Goal: Task Accomplishment & Management: Use online tool/utility

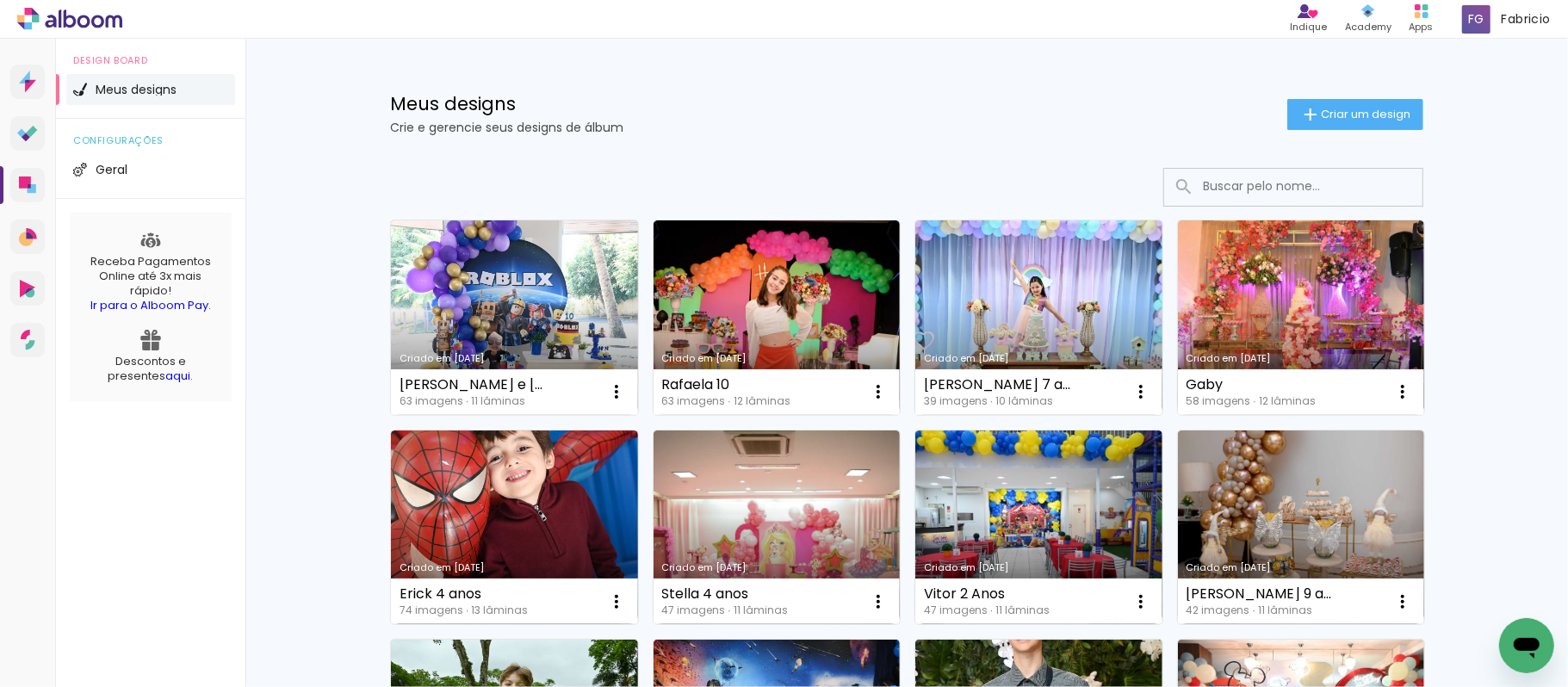
scroll to position [566, 0]
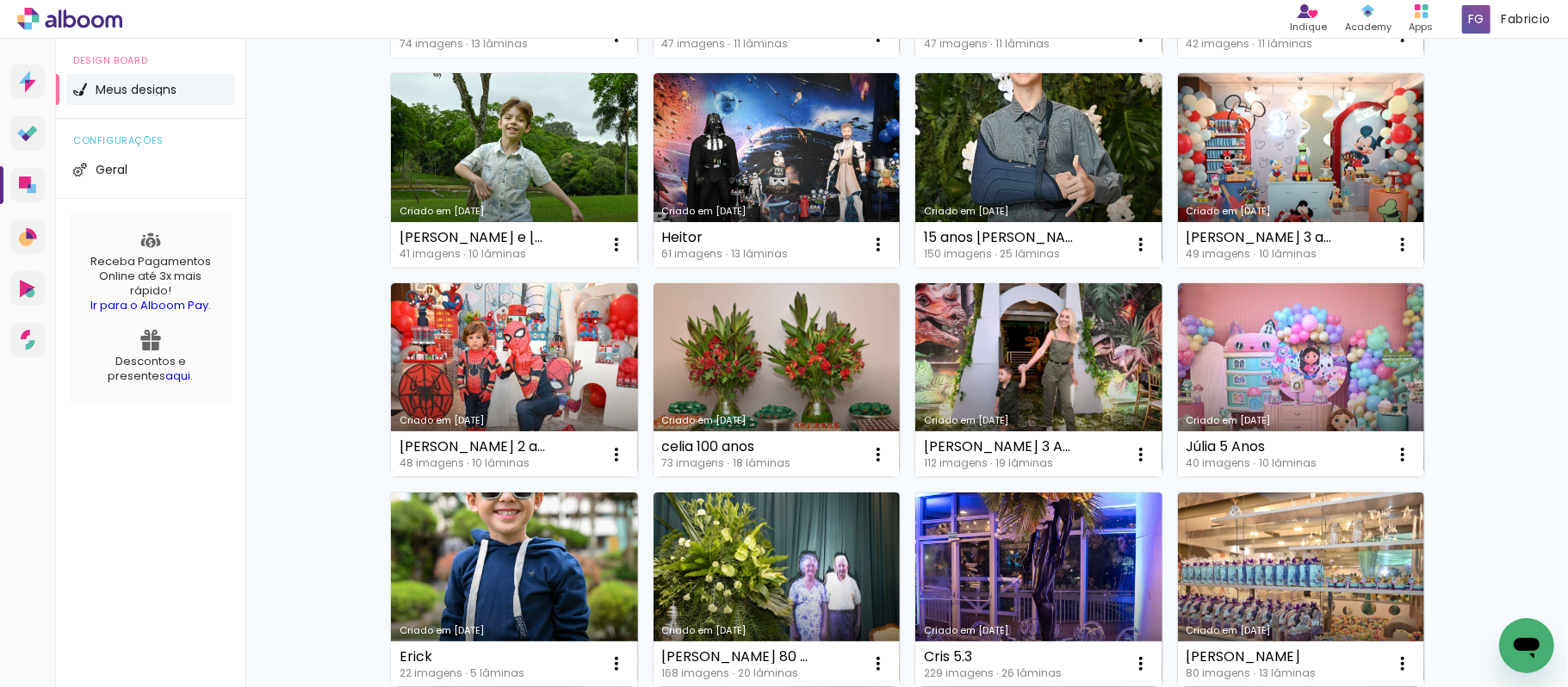
click at [1503, 279] on div "Meus designs Crie e gerencie seus designs de álbum Criar um design Criado em [D…" at bounding box center [906, 386] width 1322 height 1830
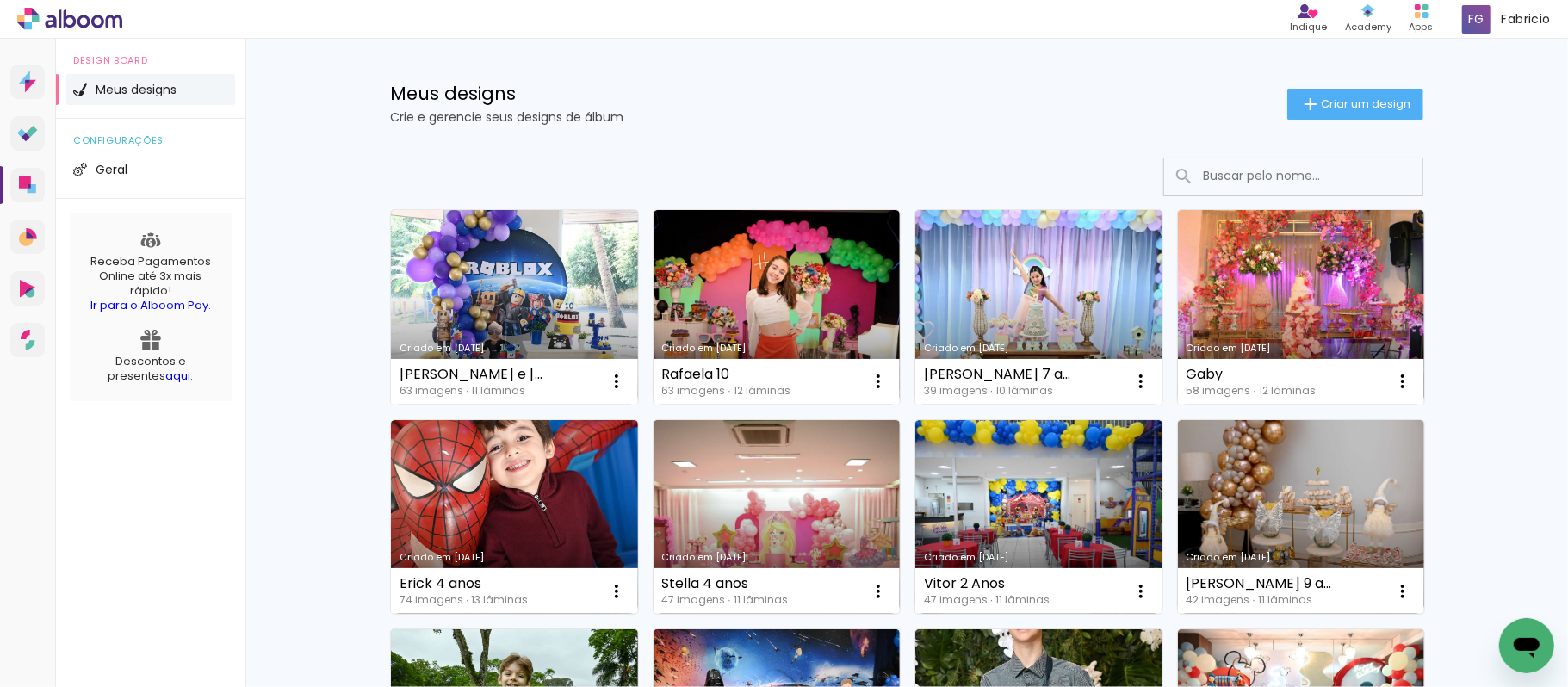
scroll to position [0, 0]
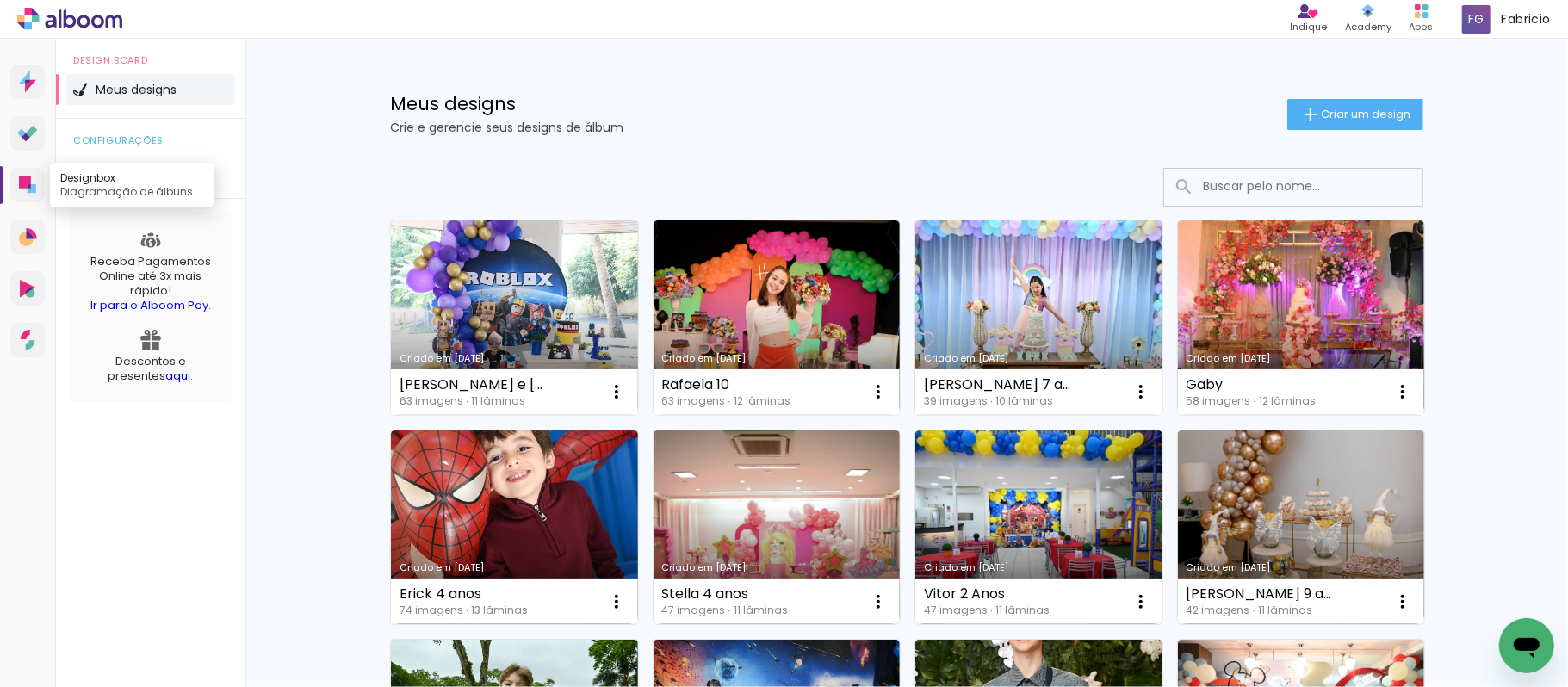
click at [31, 187] on icon at bounding box center [31, 188] width 9 height 9
click at [25, 184] on icon at bounding box center [25, 182] width 12 height 12
click at [1345, 104] on paper-button "Criar um design" at bounding box center [1355, 114] width 136 height 31
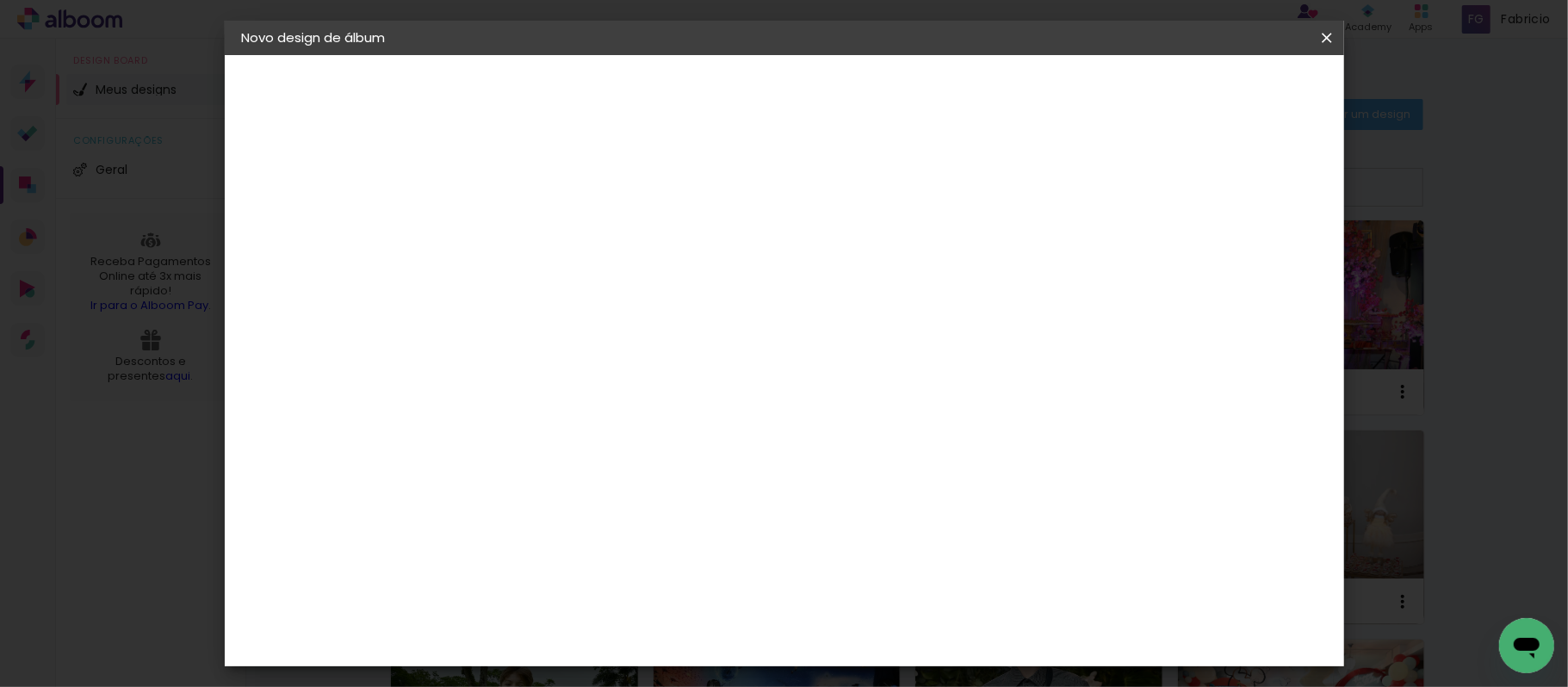
click at [524, 229] on input at bounding box center [524, 231] width 0 height 27
type input "Antonella 2 anos"
type paper-input "Antonella 2 anos"
click at [0, 0] on slot "Avançar" at bounding box center [0, 0] width 0 height 0
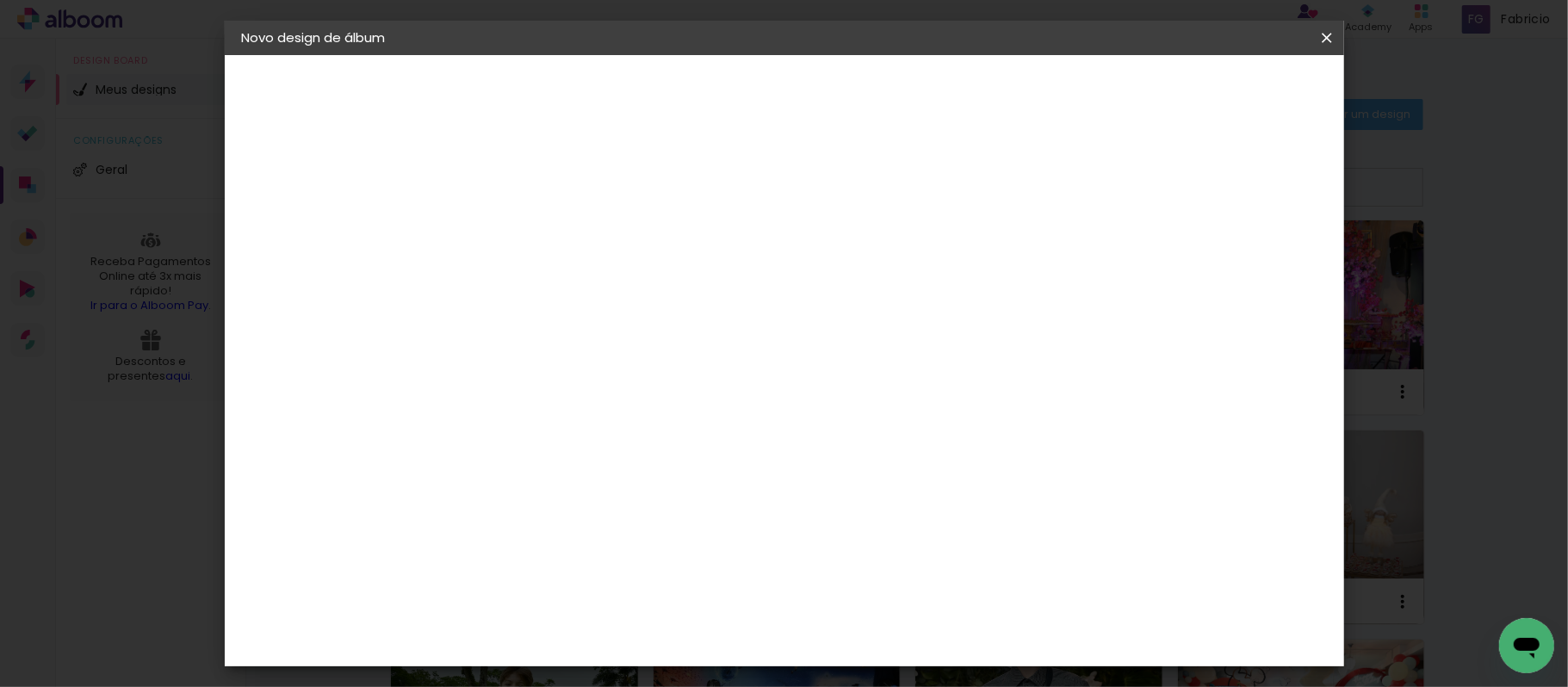
click at [577, 306] on div "Funbooks" at bounding box center [544, 313] width 66 height 13
click at [0, 0] on slot "Avançar" at bounding box center [0, 0] width 0 height 0
click at [804, 80] on paper-button "Avançar" at bounding box center [762, 91] width 85 height 29
click at [1112, 91] on span "Iniciar design" at bounding box center [1073, 91] width 78 height 12
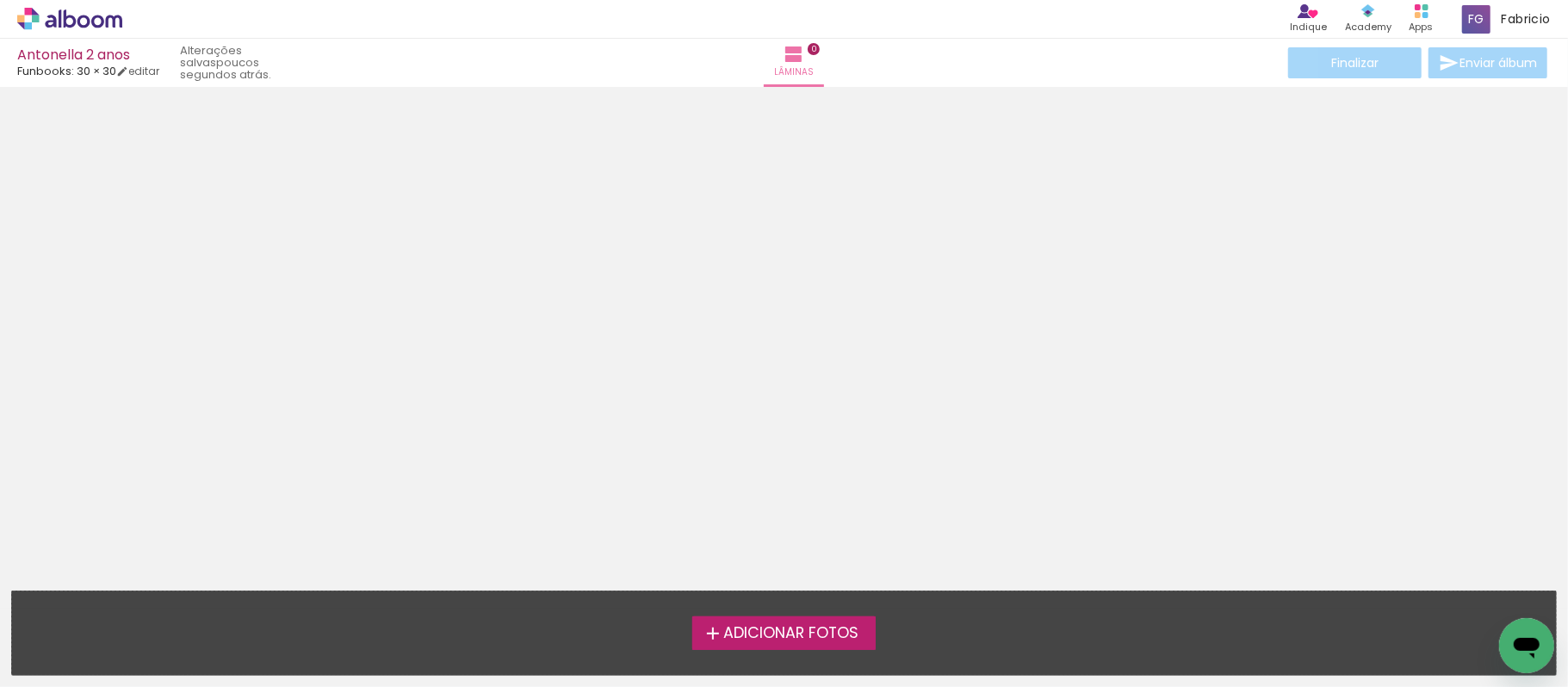
click at [775, 626] on span "Adicionar Fotos" at bounding box center [791, 634] width 135 height 15
click at [0, 0] on input "file" at bounding box center [0, 0] width 0 height 0
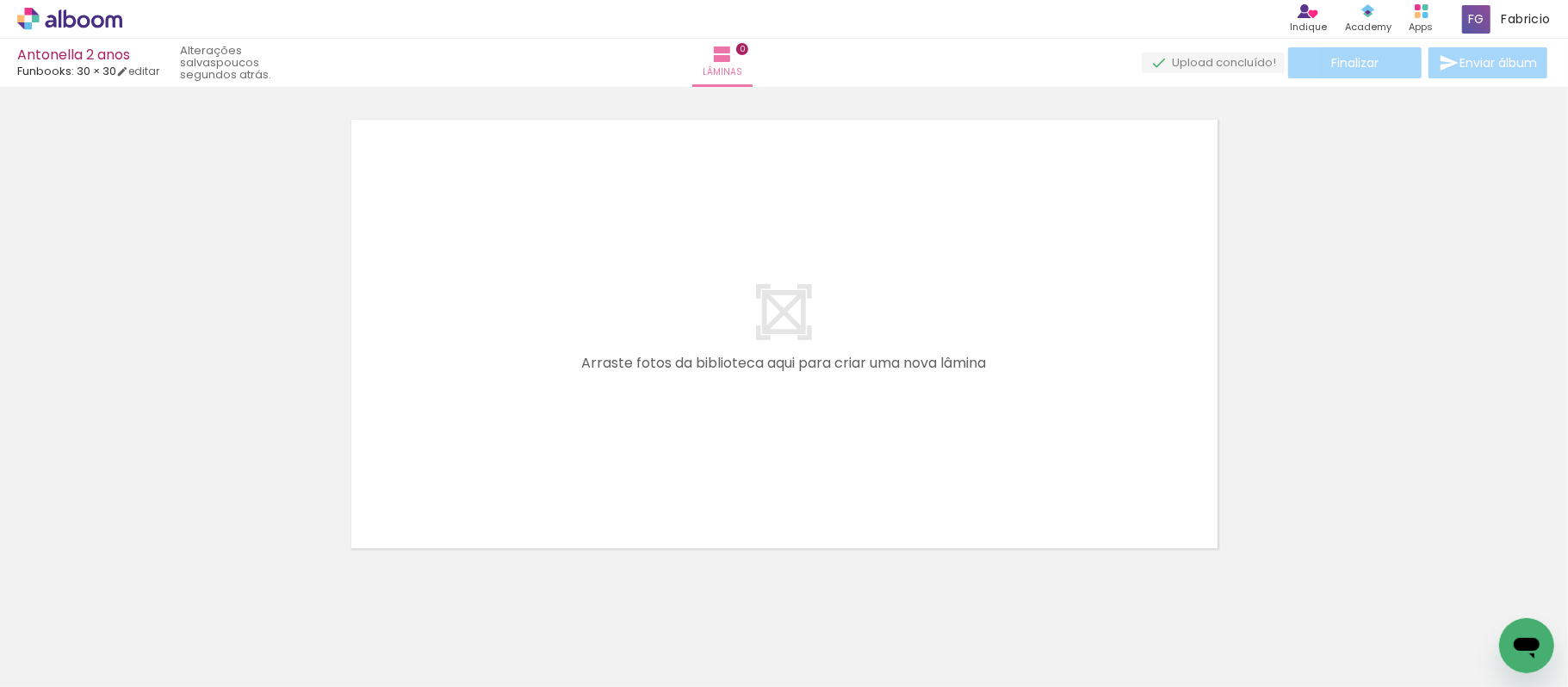
click at [1359, 285] on div at bounding box center [784, 312] width 1568 height 481
click at [1400, 383] on div at bounding box center [784, 312] width 1568 height 481
click at [1543, 317] on div at bounding box center [784, 312] width 1568 height 481
click at [637, 351] on quentale-layouter at bounding box center [784, 334] width 875 height 438
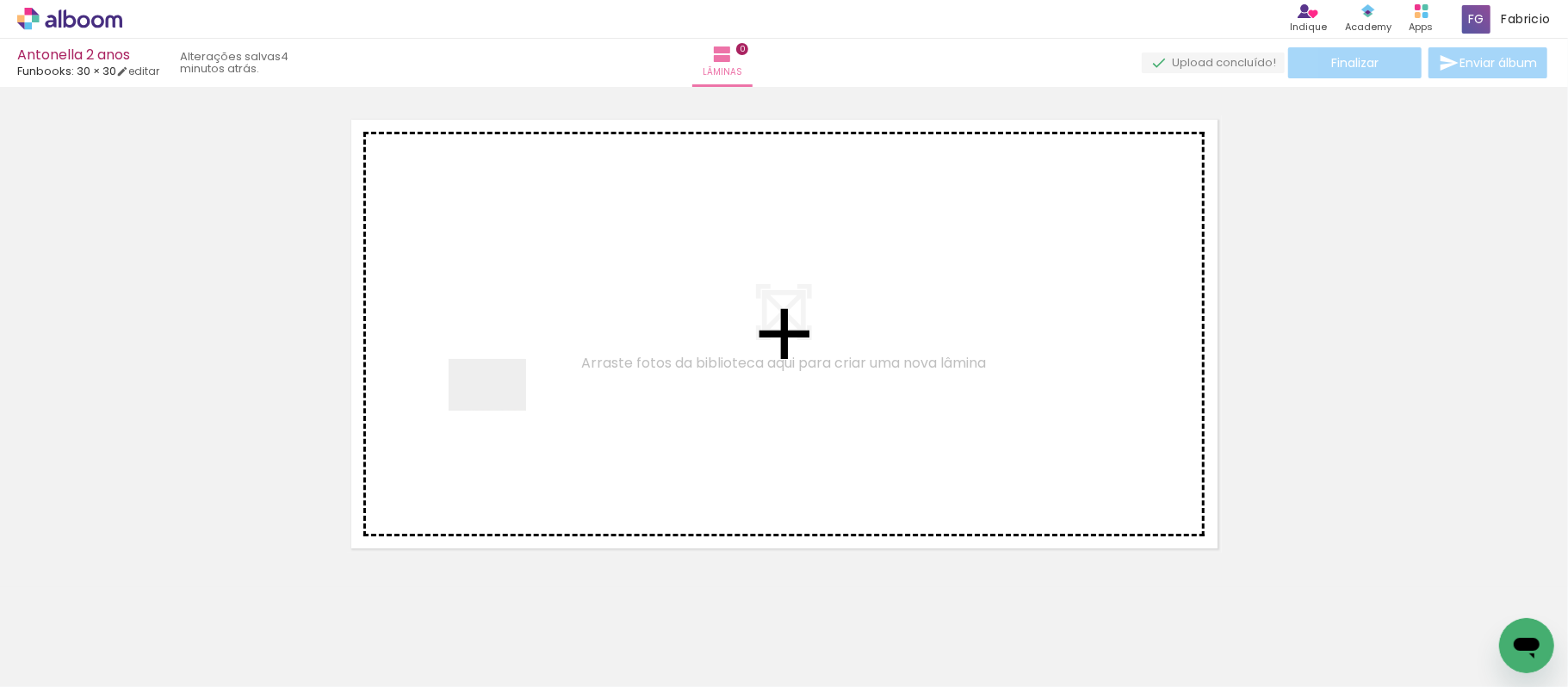
drag, startPoint x: 184, startPoint y: 647, endPoint x: 525, endPoint y: 390, distance: 427.0
click at [525, 390] on quentale-workspace at bounding box center [784, 344] width 1568 height 687
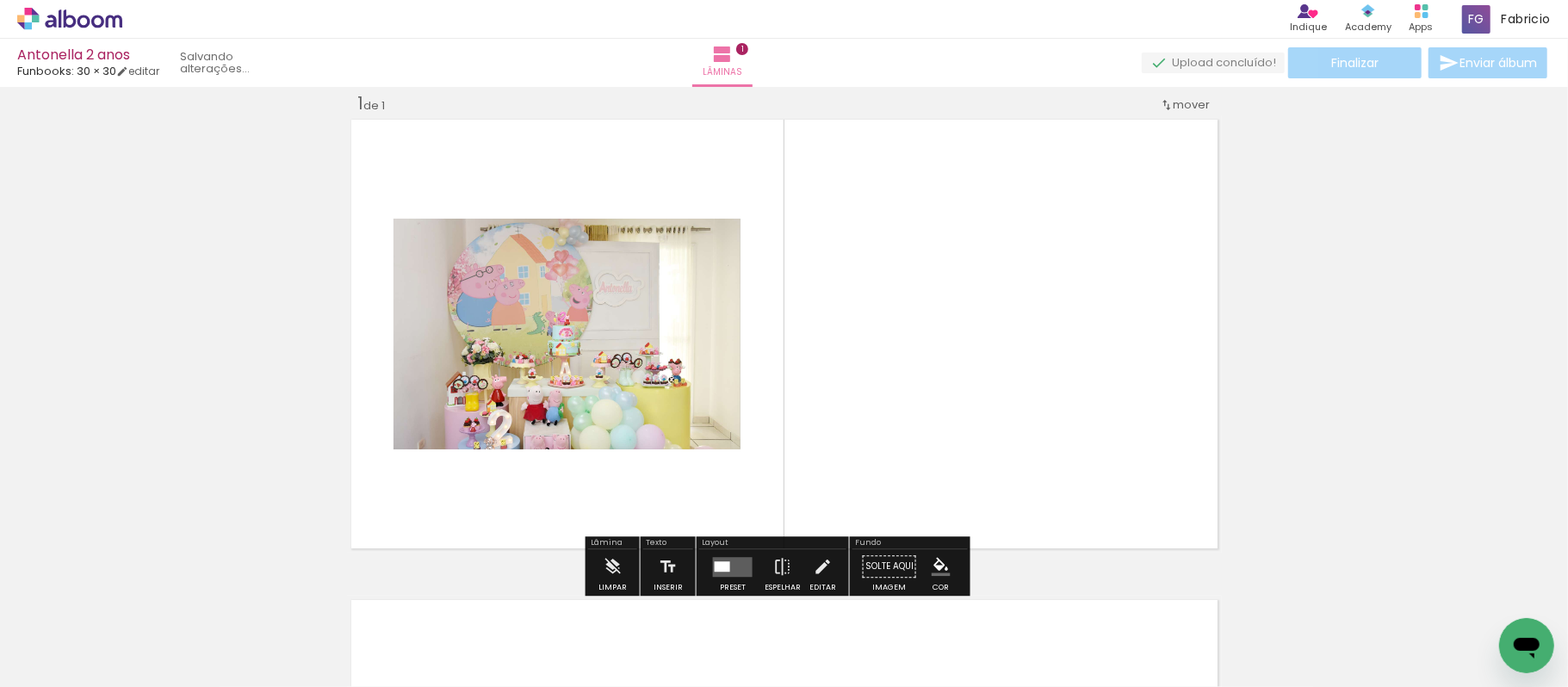
scroll to position [22, 0]
drag, startPoint x: 270, startPoint y: 635, endPoint x: 539, endPoint y: 408, distance: 352.0
click at [539, 402] on quentale-workspace at bounding box center [784, 344] width 1568 height 687
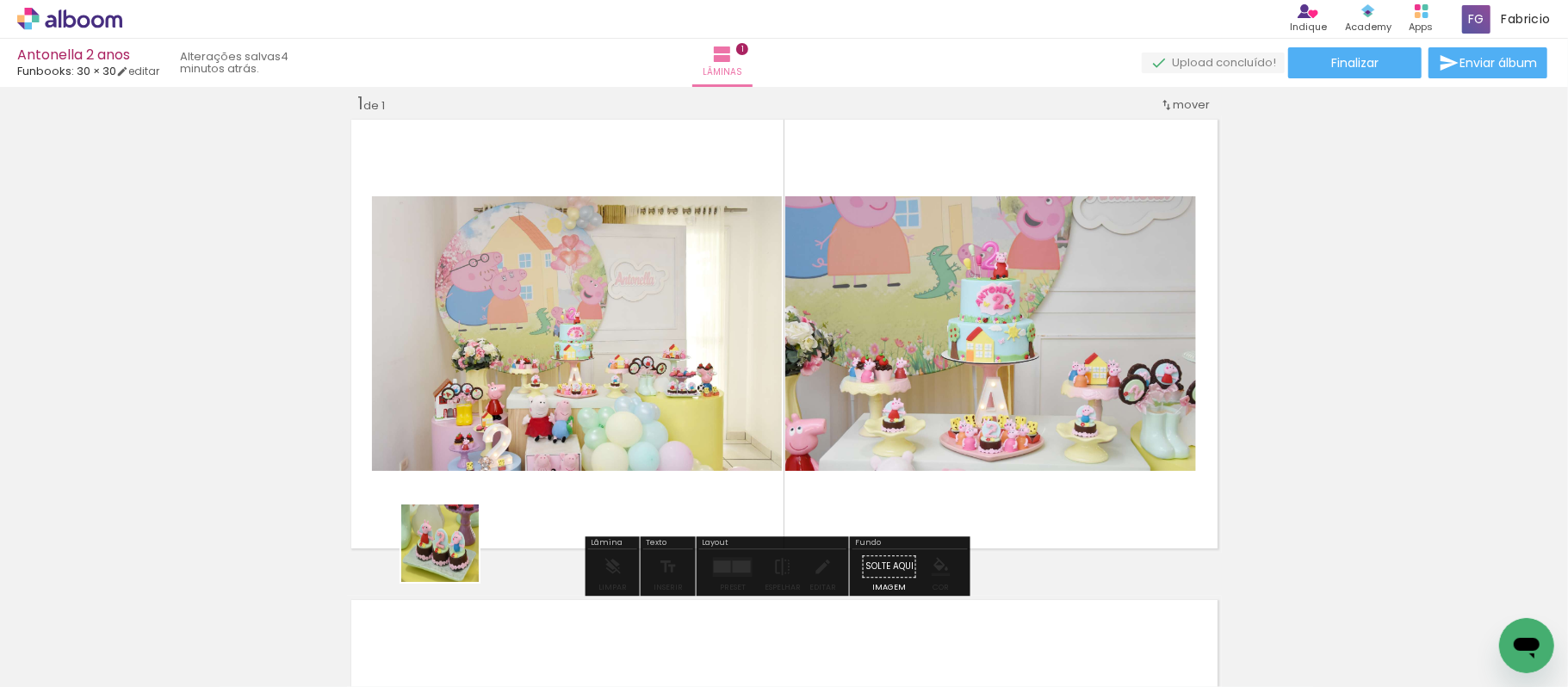
drag, startPoint x: 402, startPoint y: 638, endPoint x: 483, endPoint y: 572, distance: 104.5
click at [493, 464] on quentale-workspace at bounding box center [784, 344] width 1568 height 687
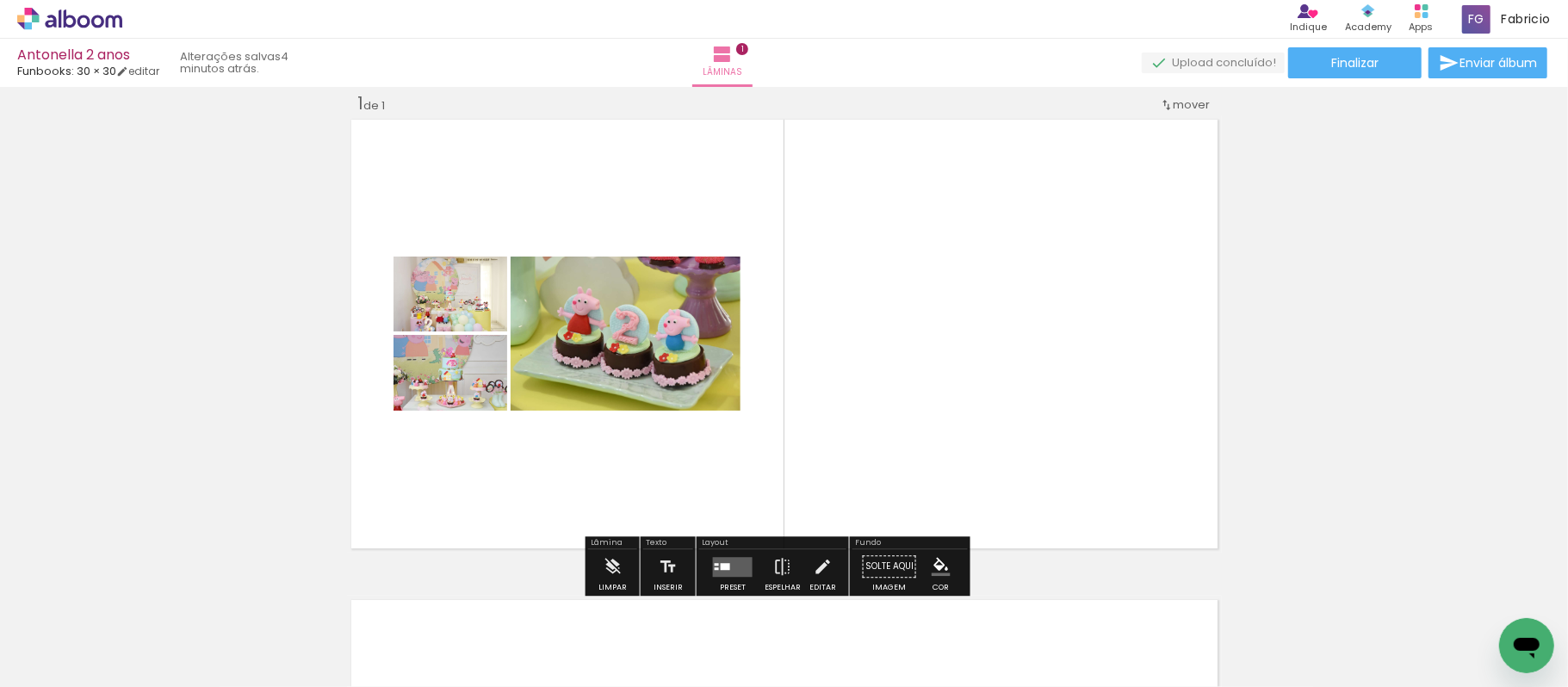
drag, startPoint x: 466, startPoint y: 645, endPoint x: 519, endPoint y: 610, distance: 63.5
click at [519, 469] on quentale-workspace at bounding box center [784, 344] width 1568 height 687
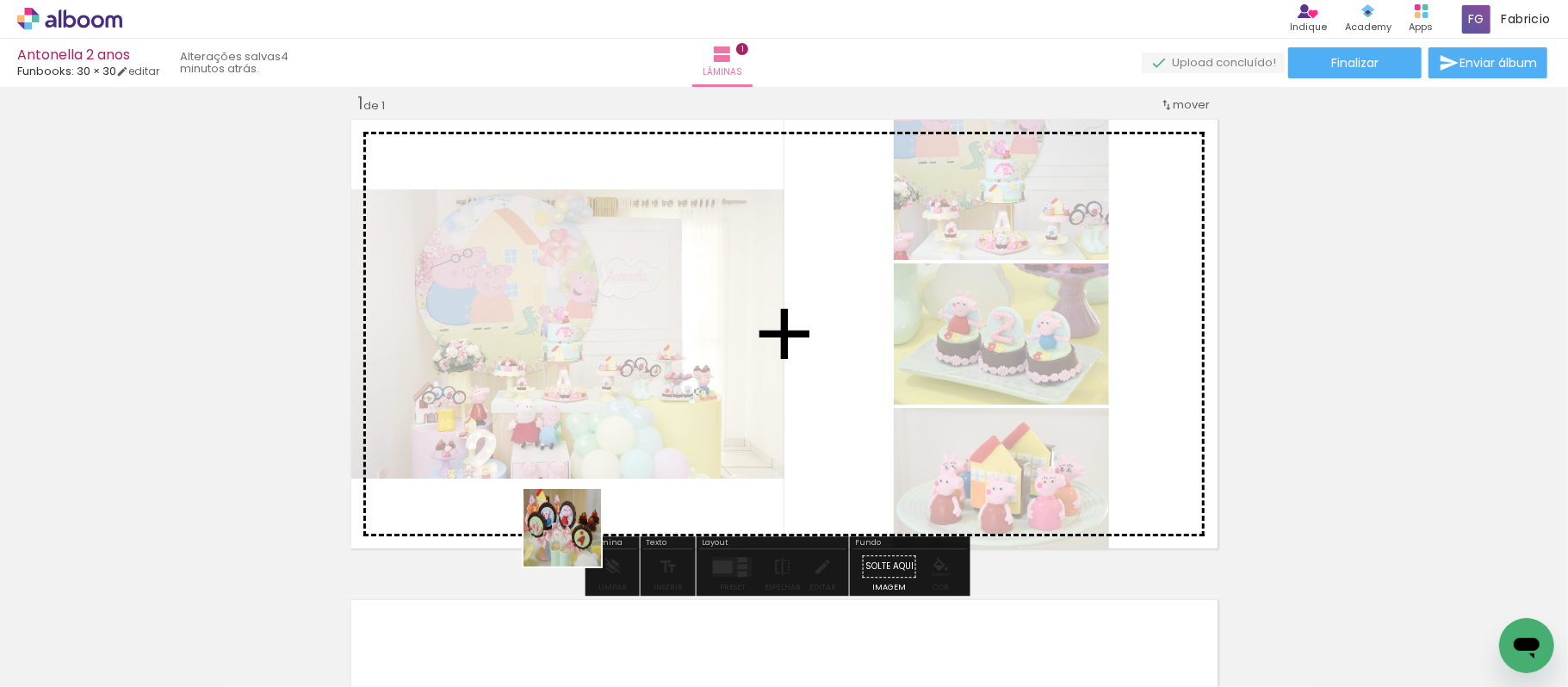
drag, startPoint x: 566, startPoint y: 609, endPoint x: 601, endPoint y: 582, distance: 44.2
click at [586, 486] on quentale-workspace at bounding box center [784, 344] width 1568 height 687
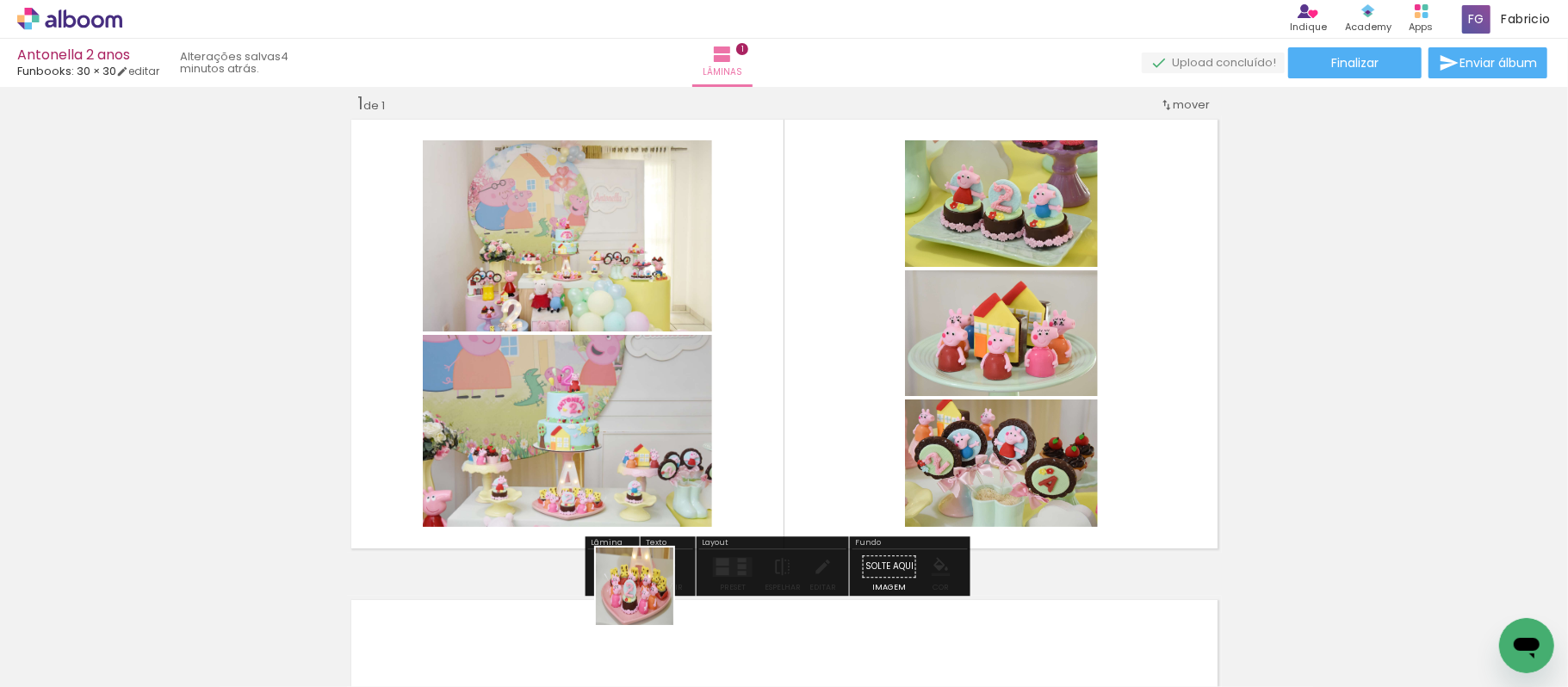
drag, startPoint x: 652, startPoint y: 623, endPoint x: 727, endPoint y: 615, distance: 75.4
click at [641, 492] on quentale-workspace at bounding box center [784, 344] width 1568 height 687
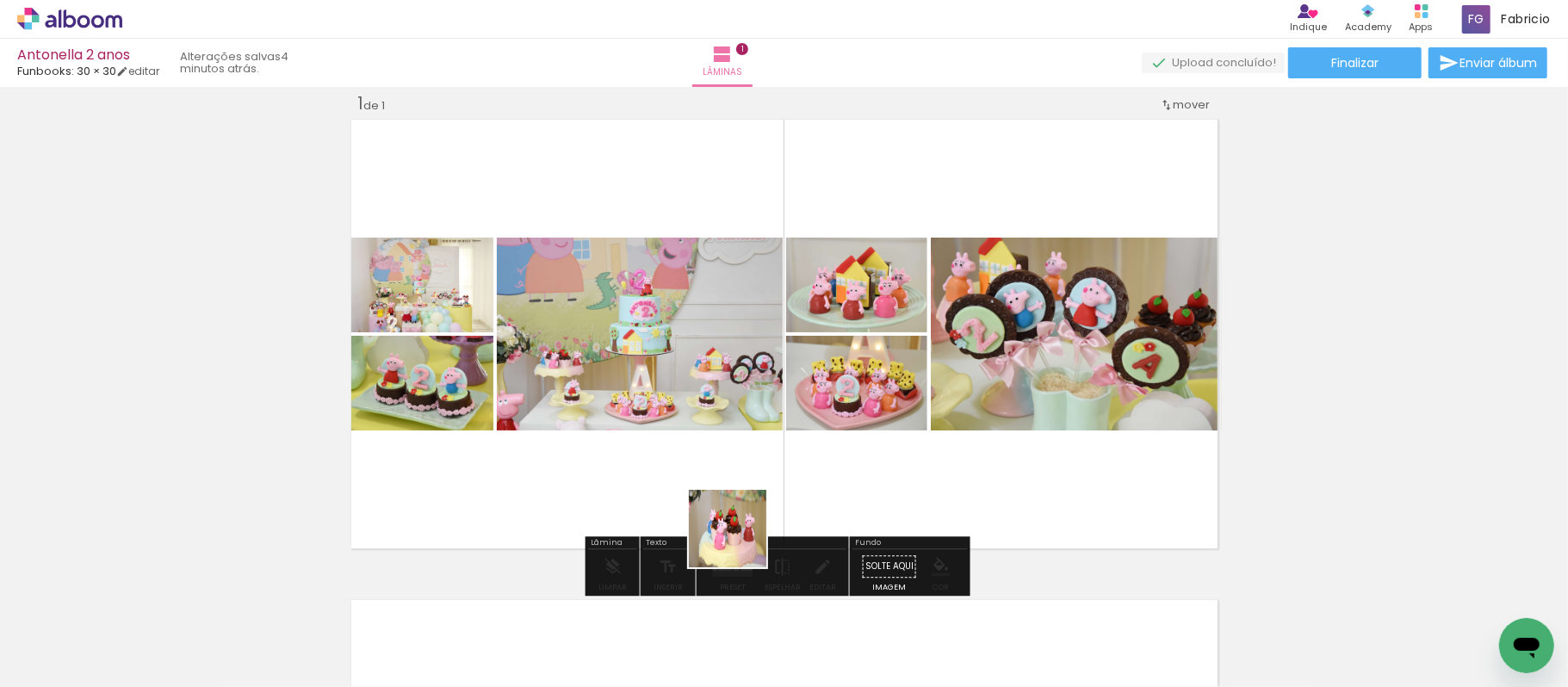
drag, startPoint x: 754, startPoint y: 630, endPoint x: 828, endPoint y: 597, distance: 81.0
click at [734, 473] on quentale-workspace at bounding box center [784, 344] width 1568 height 687
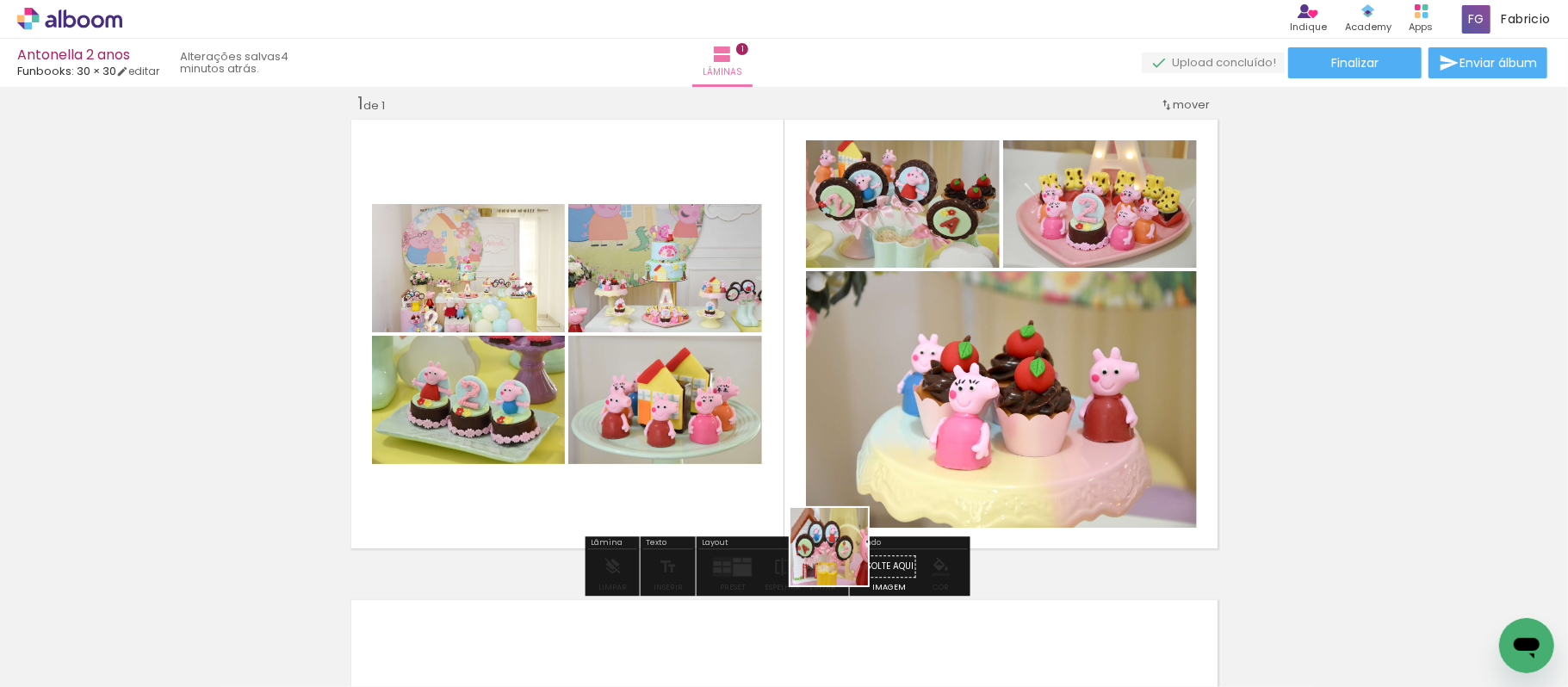
drag, startPoint x: 860, startPoint y: 641, endPoint x: 827, endPoint y: 456, distance: 187.9
click at [820, 436] on quentale-workspace at bounding box center [784, 344] width 1568 height 687
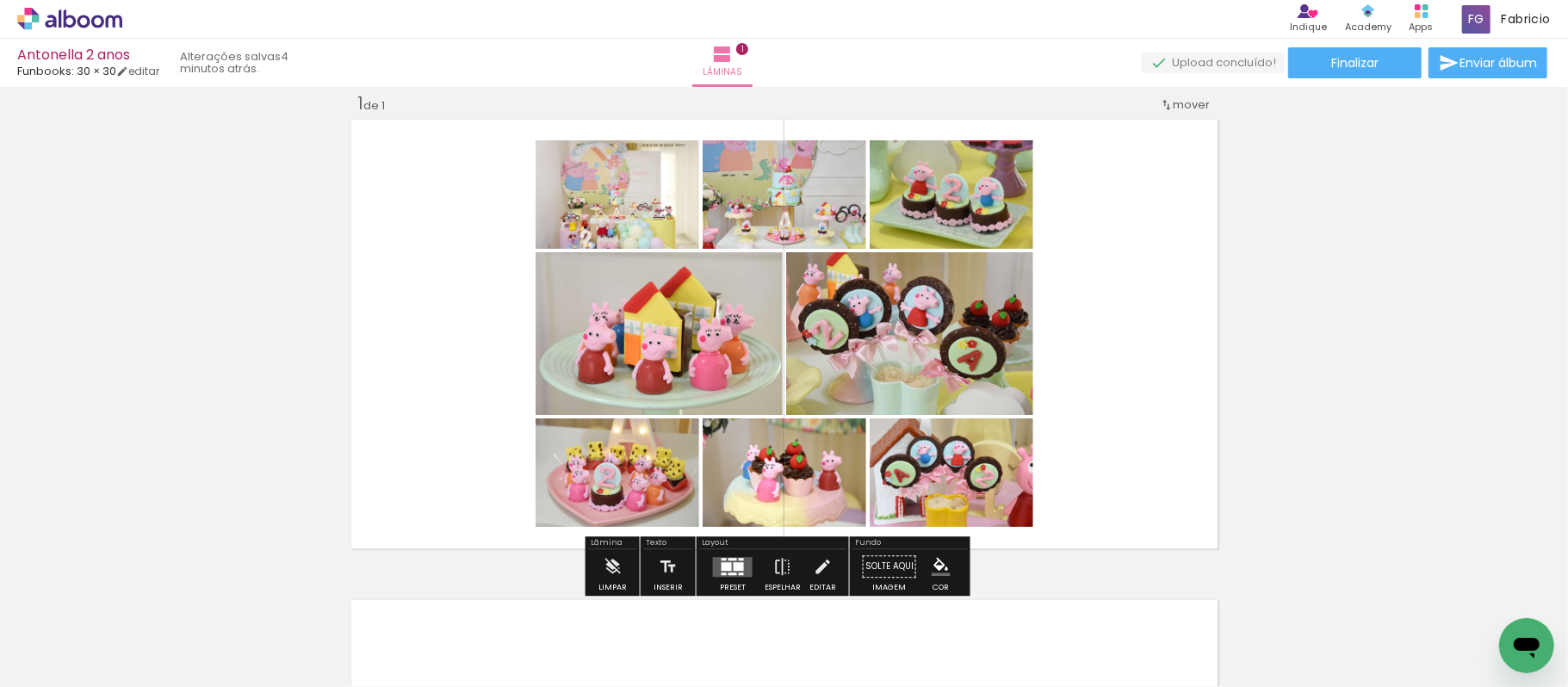
click at [727, 566] on div at bounding box center [726, 566] width 10 height 9
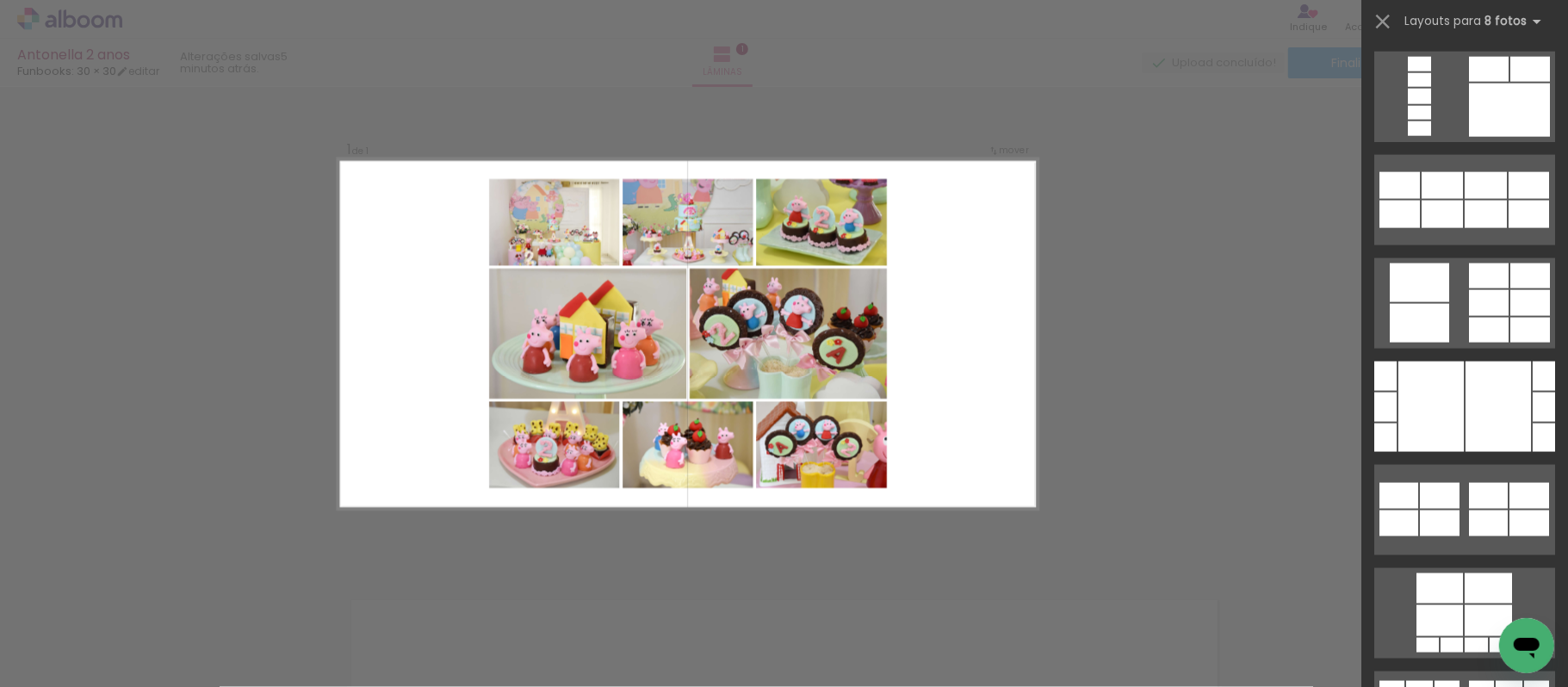
scroll to position [1691, 0]
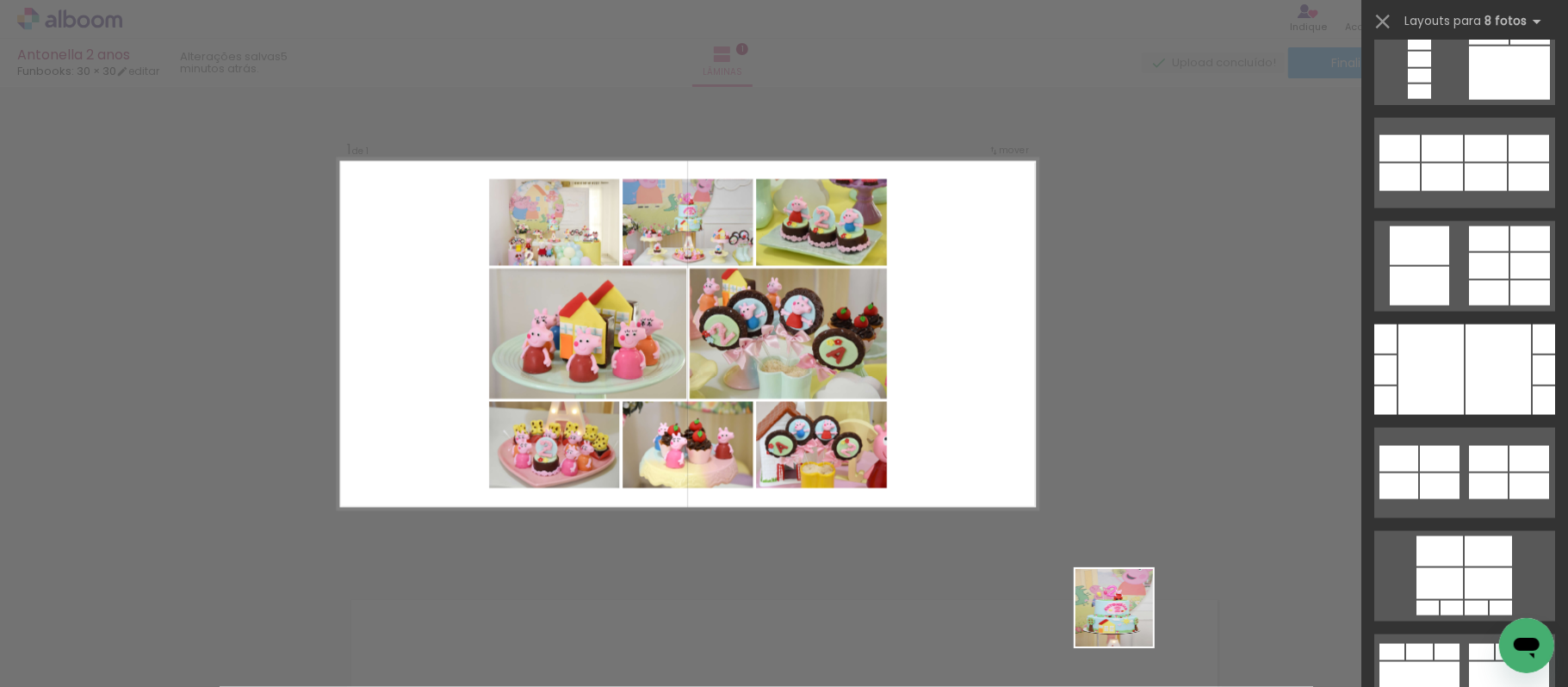
drag, startPoint x: 1127, startPoint y: 620, endPoint x: 880, endPoint y: 386, distance: 340.2
click at [880, 386] on quentale-workspace at bounding box center [784, 344] width 1568 height 687
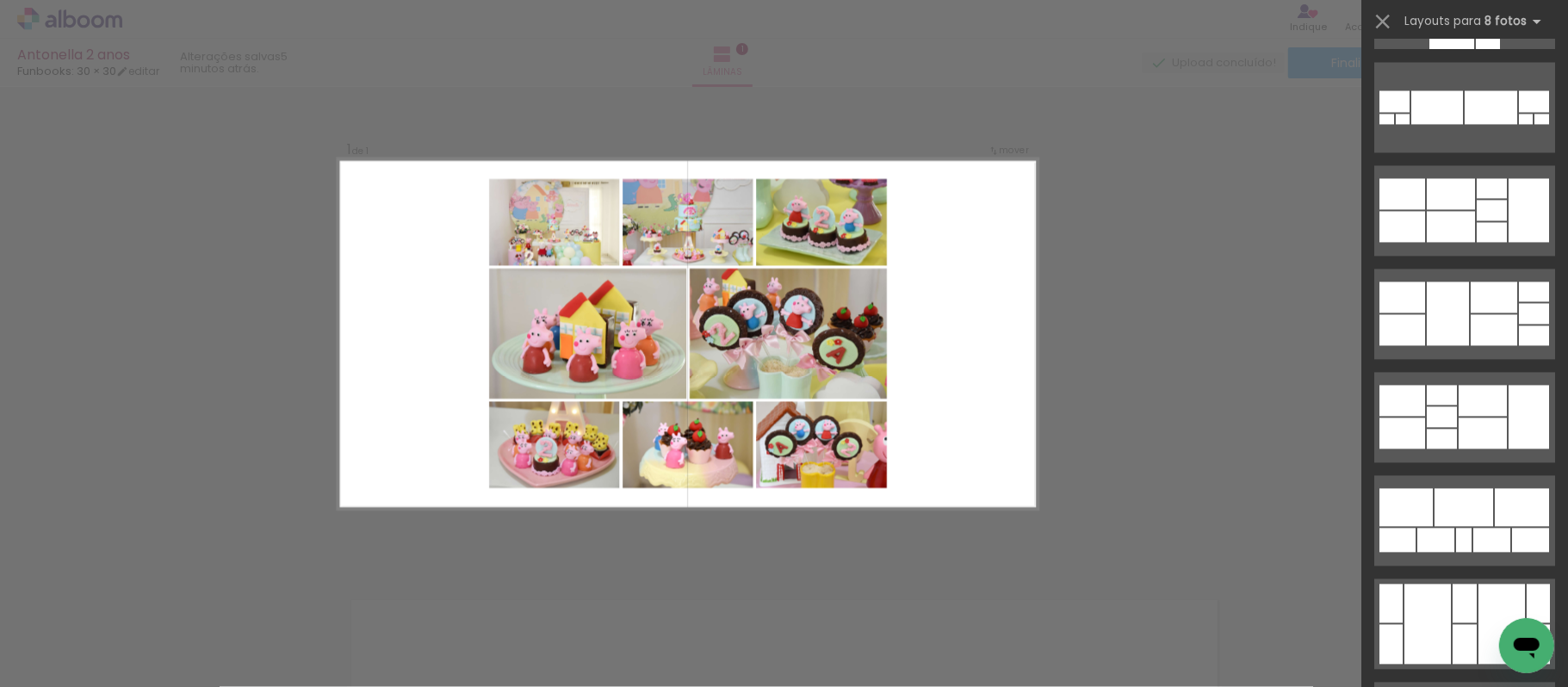
scroll to position [2591, 0]
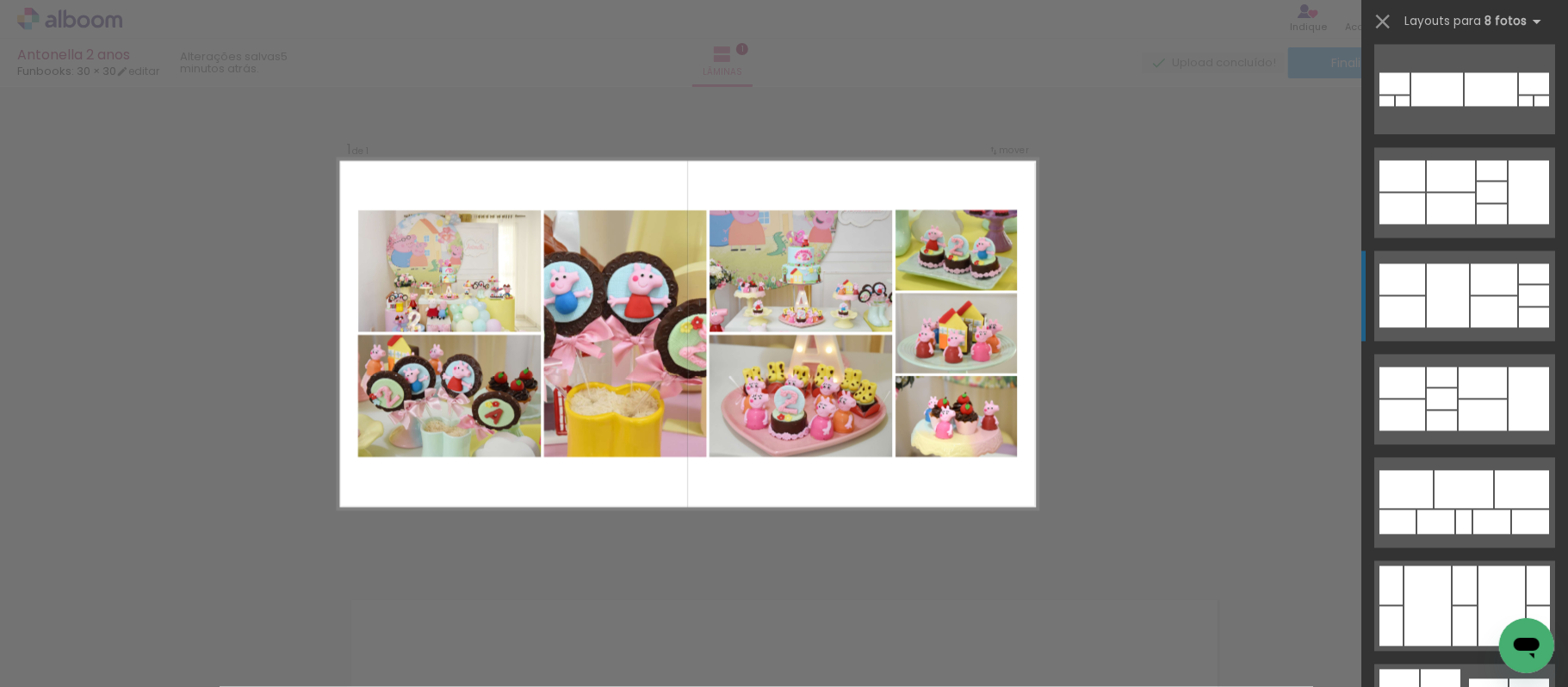
click at [1485, 285] on div at bounding box center [1494, 279] width 47 height 31
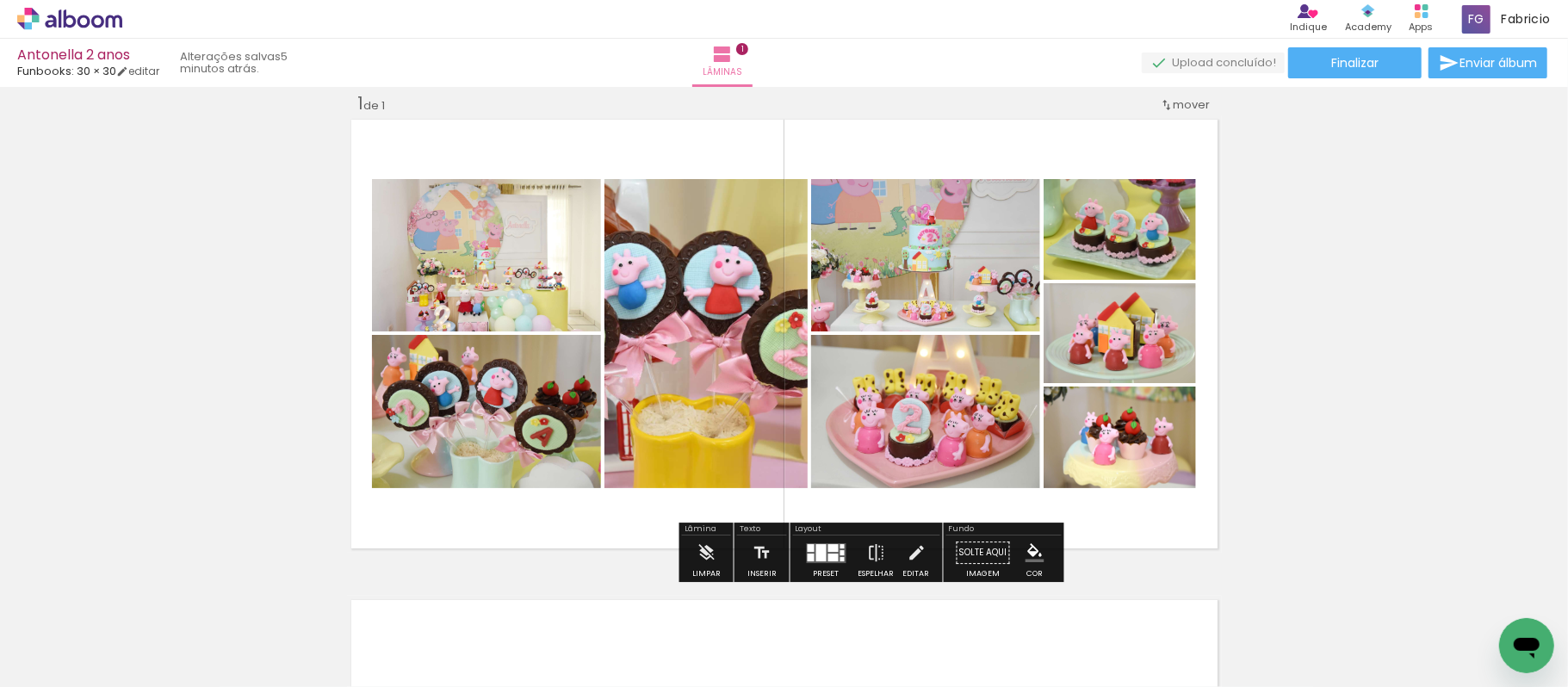
drag, startPoint x: 376, startPoint y: 153, endPoint x: 881, endPoint y: 389, distance: 557.4
click at [877, 401] on quentale-layouter at bounding box center [784, 334] width 875 height 438
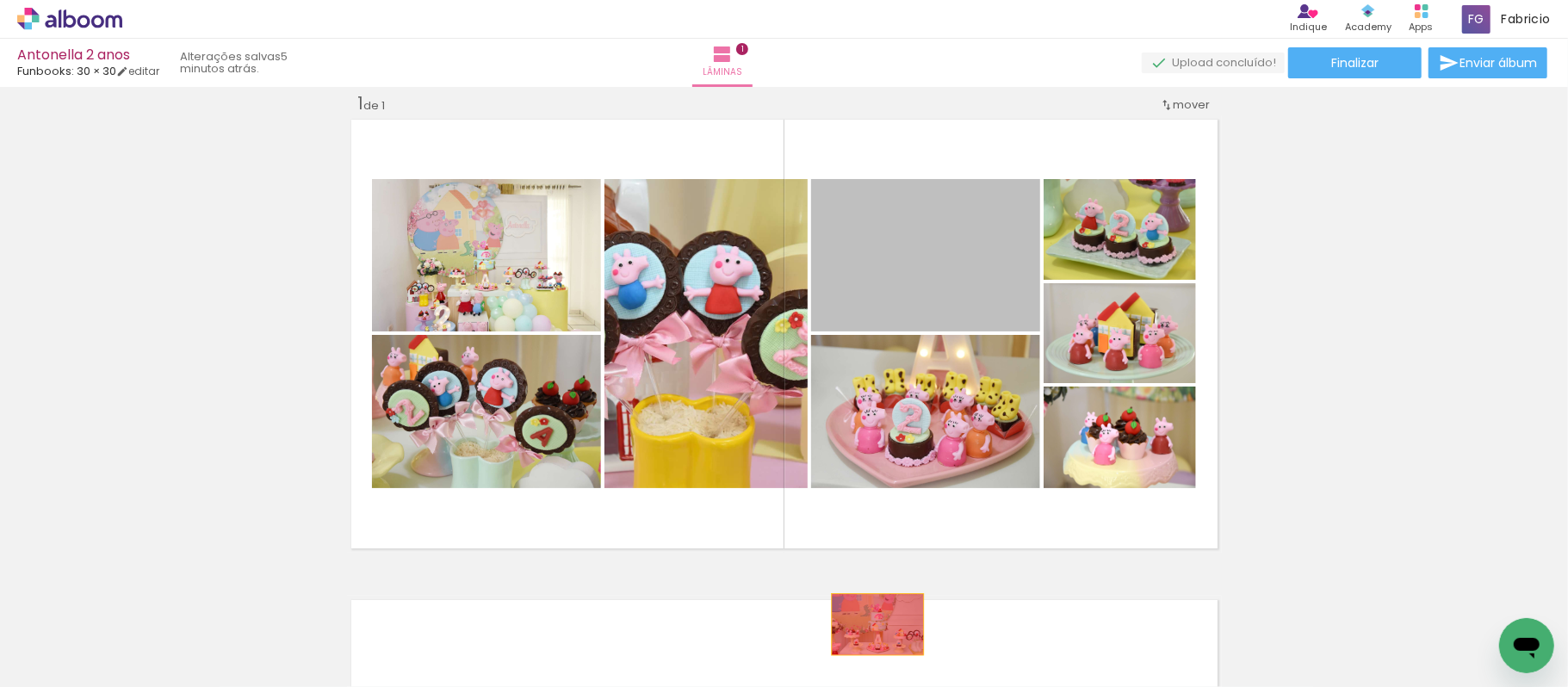
drag, startPoint x: 903, startPoint y: 257, endPoint x: 894, endPoint y: 393, distance: 136.3
click at [868, 624] on quentale-workspace at bounding box center [784, 344] width 1568 height 687
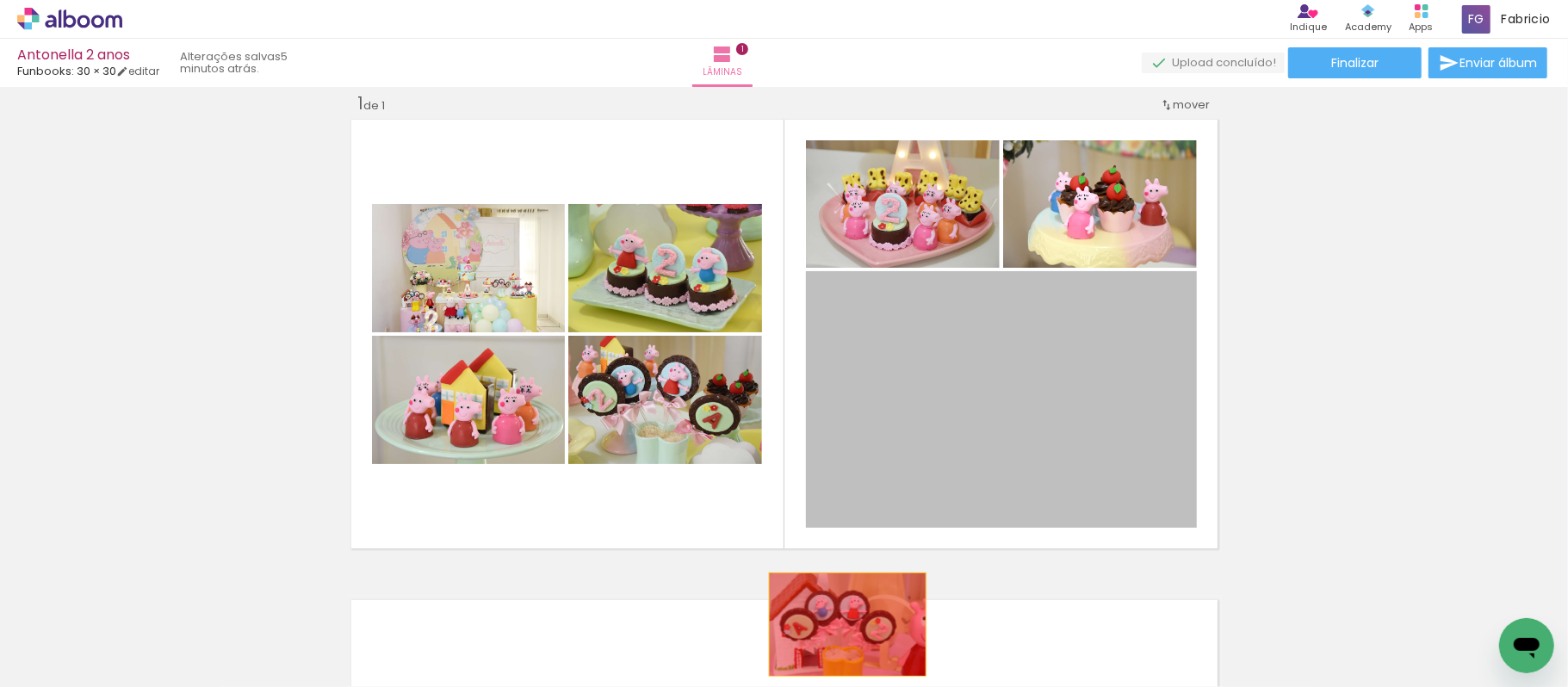
drag, startPoint x: 918, startPoint y: 365, endPoint x: 839, endPoint y: 624, distance: 270.8
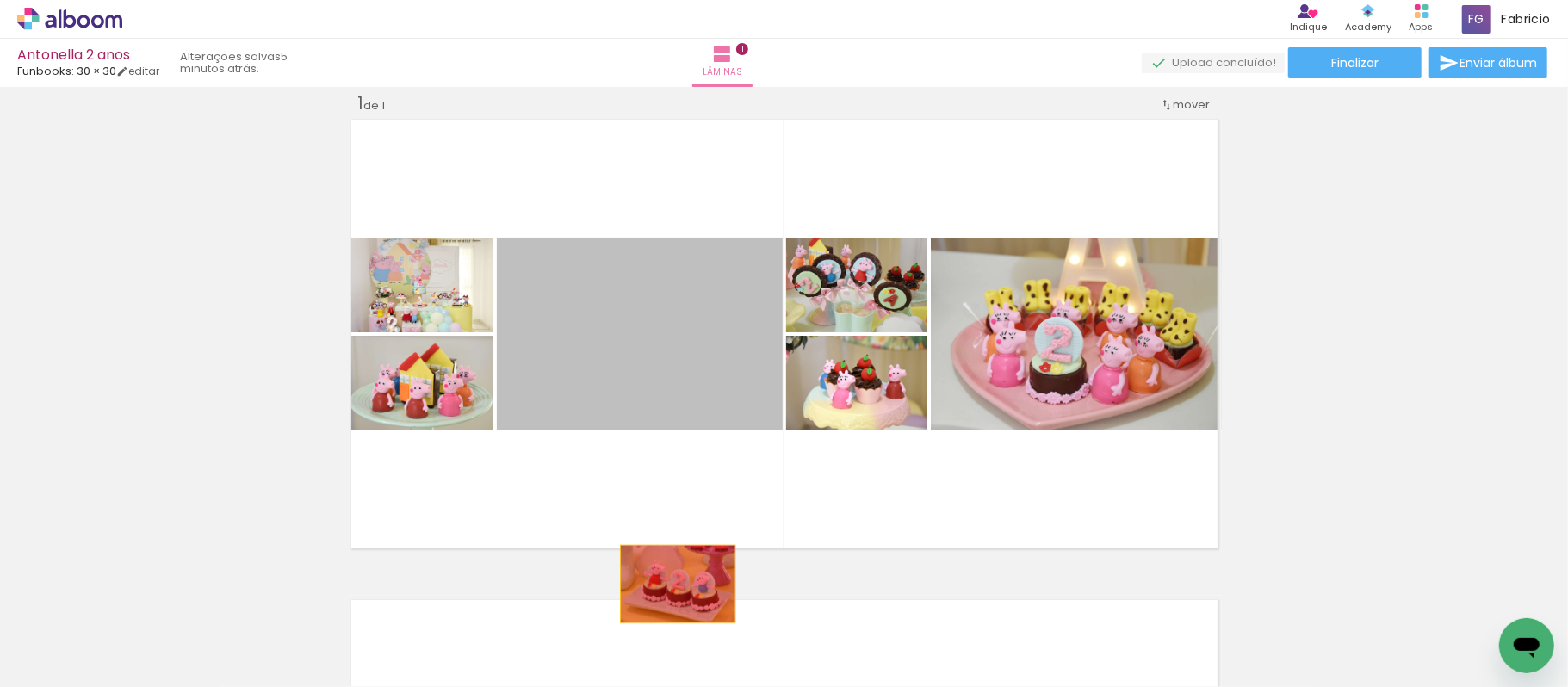
drag, startPoint x: 681, startPoint y: 355, endPoint x: 448, endPoint y: 362, distance: 233.1
click at [658, 638] on quentale-workspace at bounding box center [784, 344] width 1568 height 687
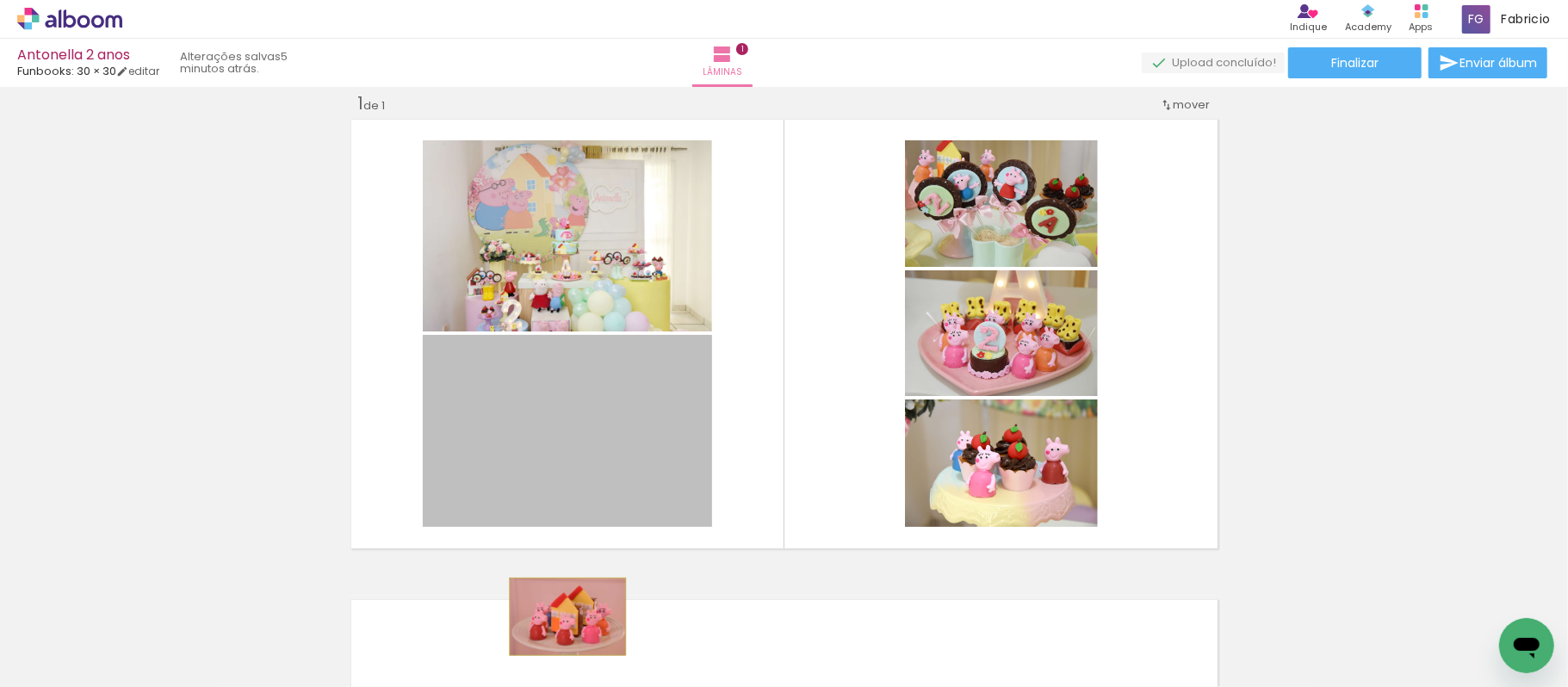
drag, startPoint x: 572, startPoint y: 451, endPoint x: 593, endPoint y: 480, distance: 35.8
click at [559, 618] on quentale-workspace at bounding box center [784, 344] width 1568 height 687
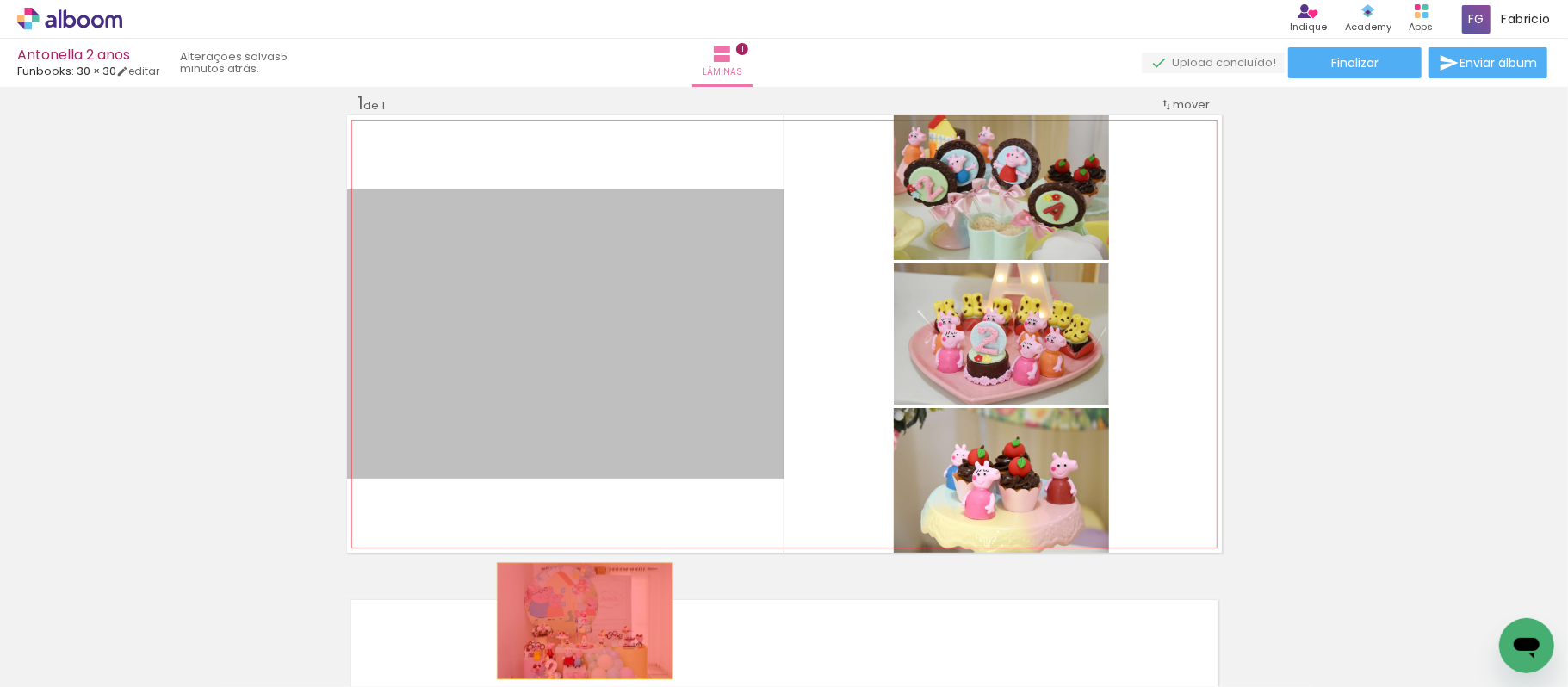
drag, startPoint x: 601, startPoint y: 265, endPoint x: 576, endPoint y: 620, distance: 355.9
click at [576, 620] on quentale-workspace at bounding box center [784, 344] width 1568 height 687
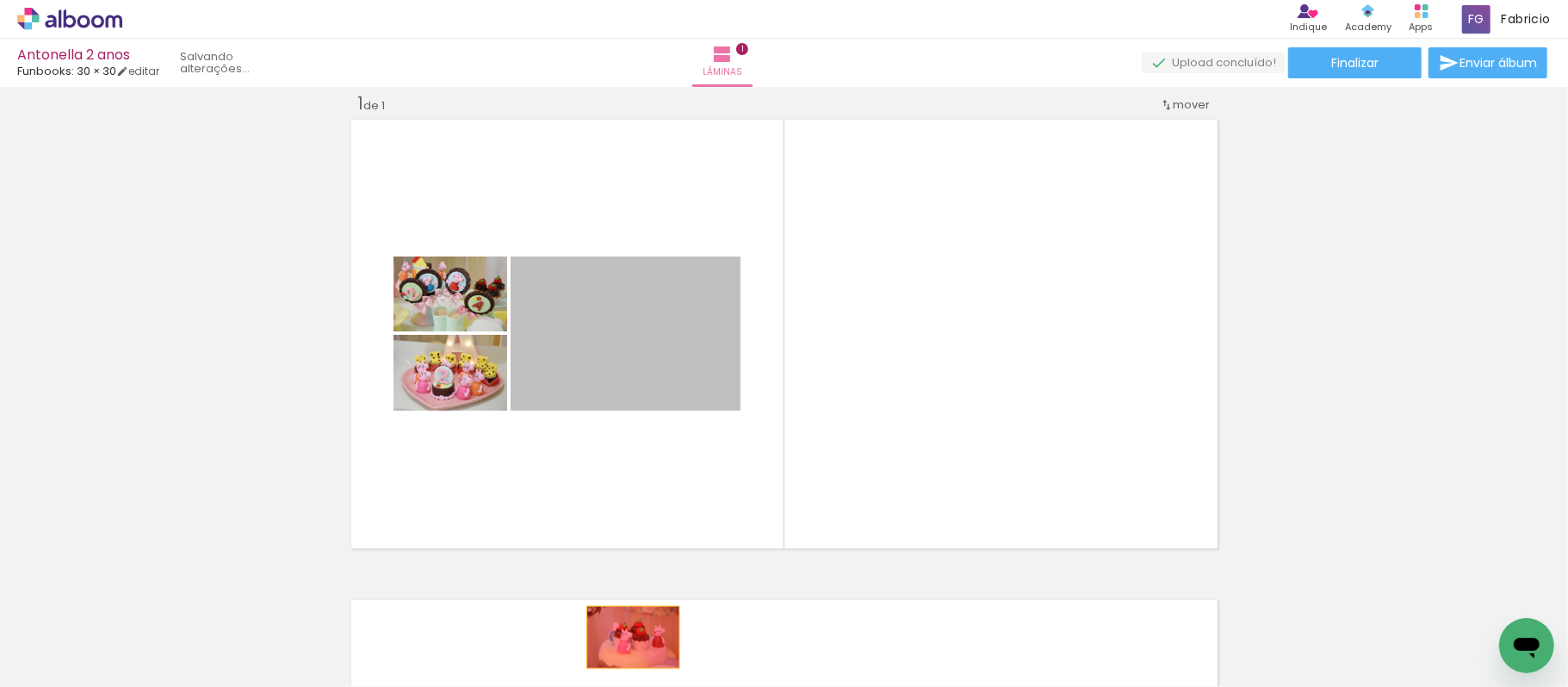
drag, startPoint x: 615, startPoint y: 338, endPoint x: 617, endPoint y: 510, distance: 172.0
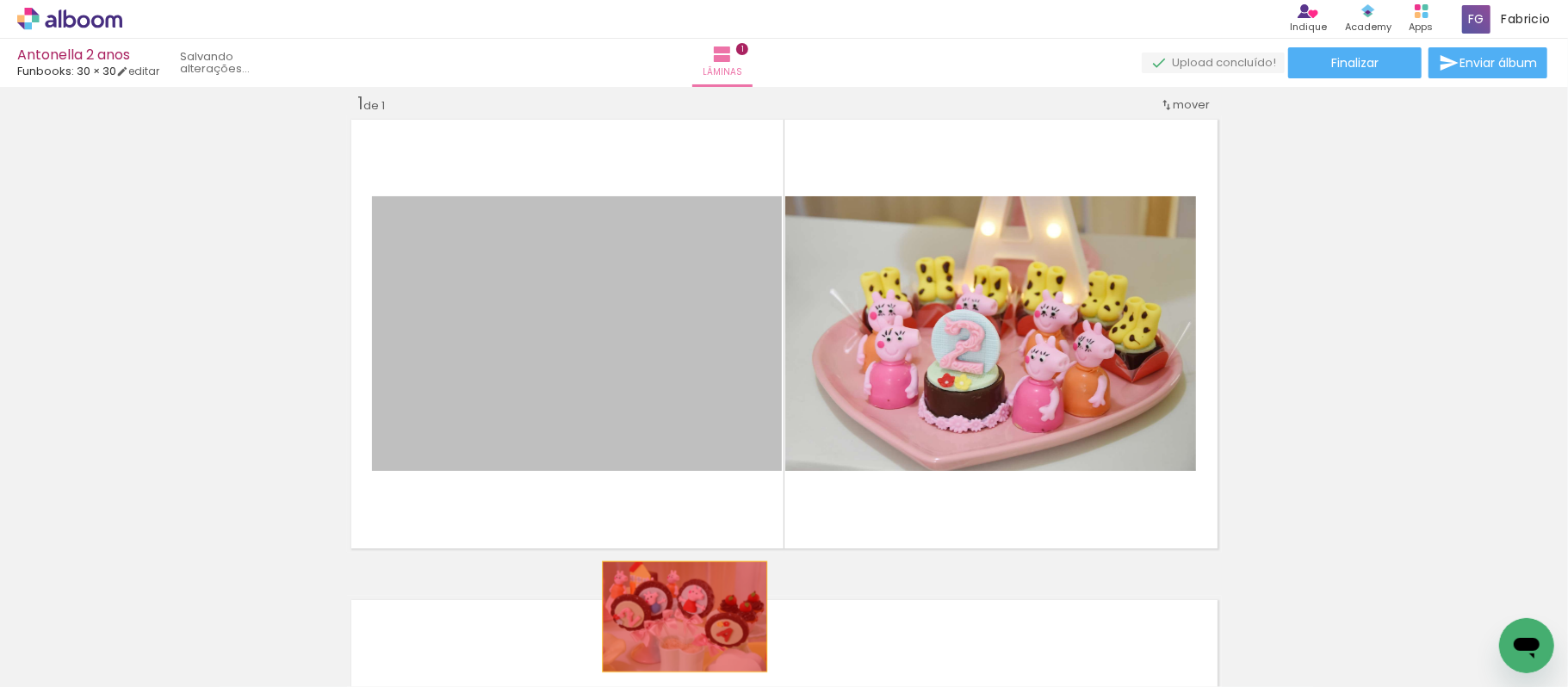
drag, startPoint x: 711, startPoint y: 393, endPoint x: 749, endPoint y: 559, distance: 170.3
click at [642, 677] on quentale-workspace at bounding box center [784, 344] width 1568 height 687
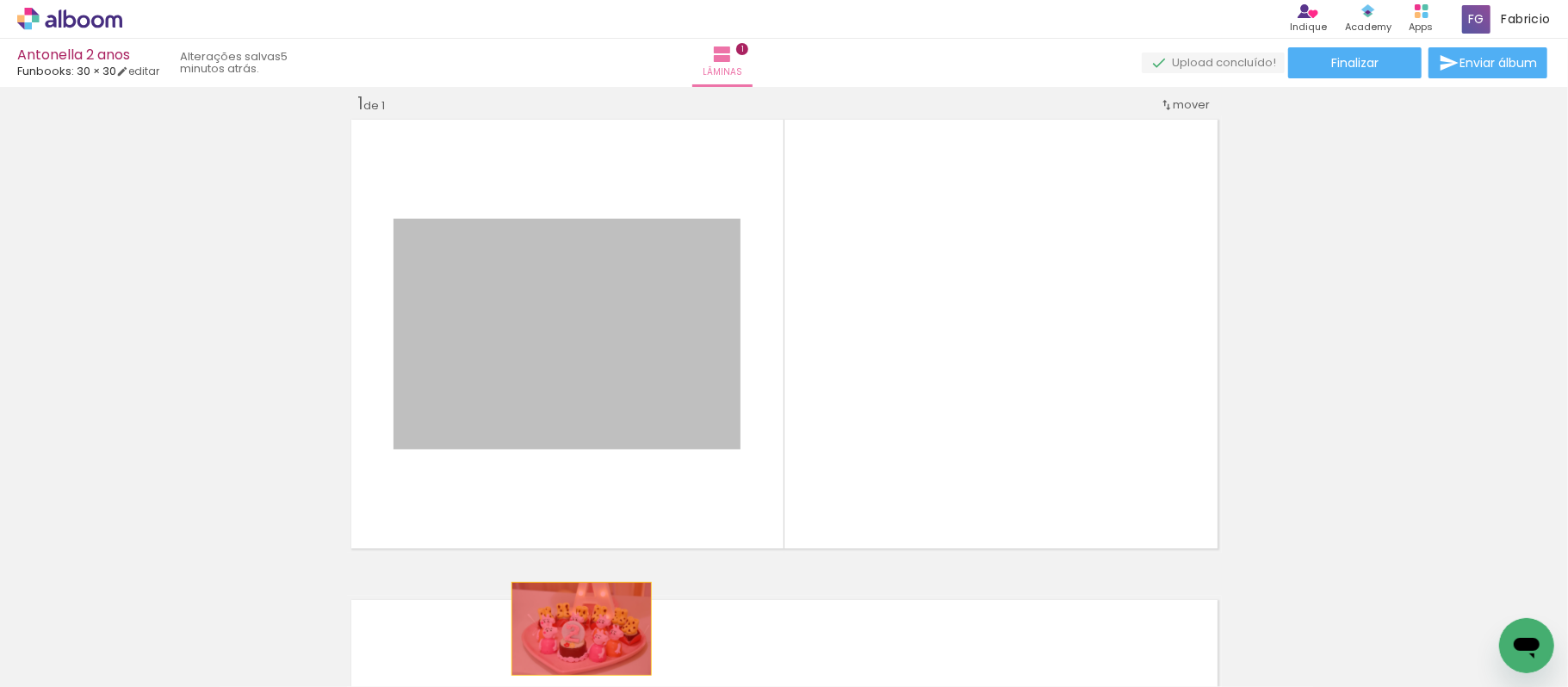
drag, startPoint x: 566, startPoint y: 347, endPoint x: 690, endPoint y: 590, distance: 272.8
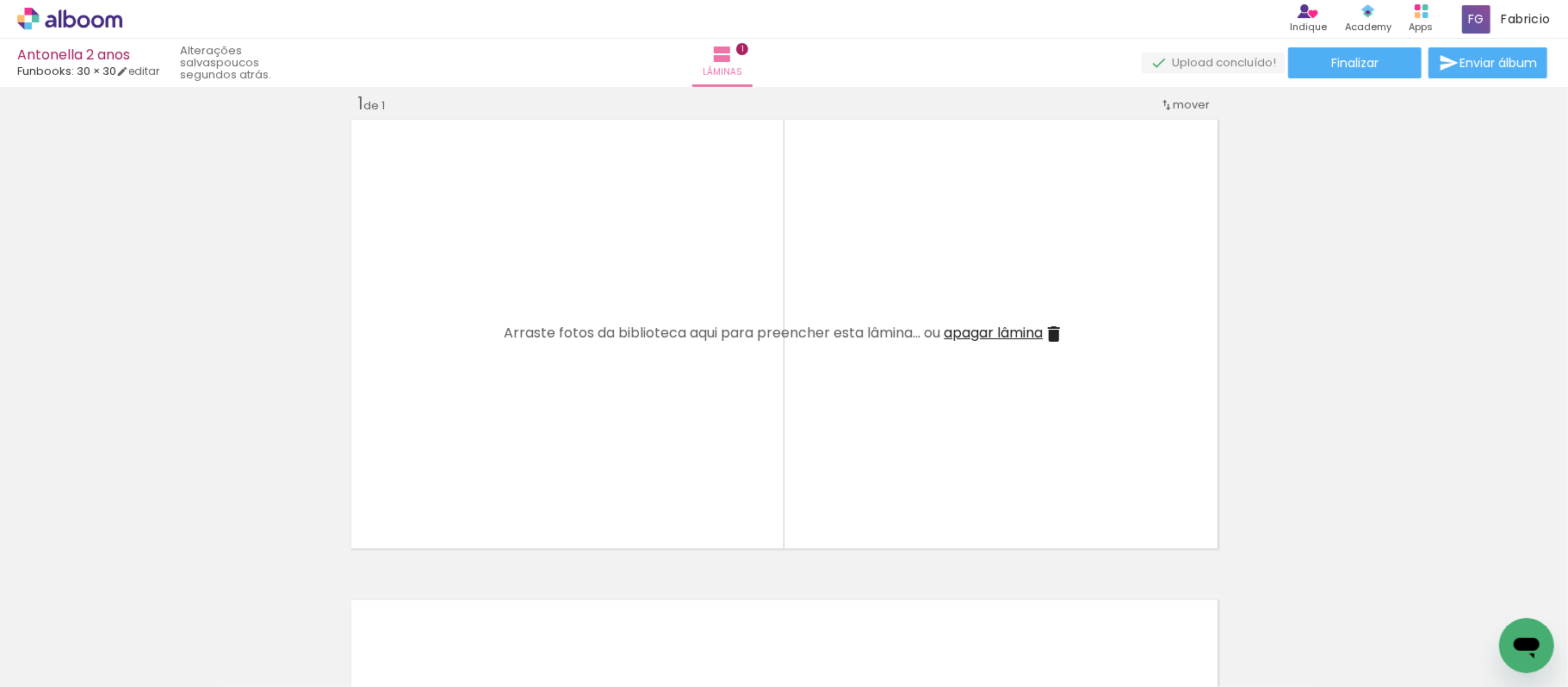
click at [953, 618] on div at bounding box center [944, 629] width 86 height 57
click at [1043, 632] on div at bounding box center [1041, 629] width 86 height 57
click at [1340, 636] on div at bounding box center [1330, 629] width 86 height 57
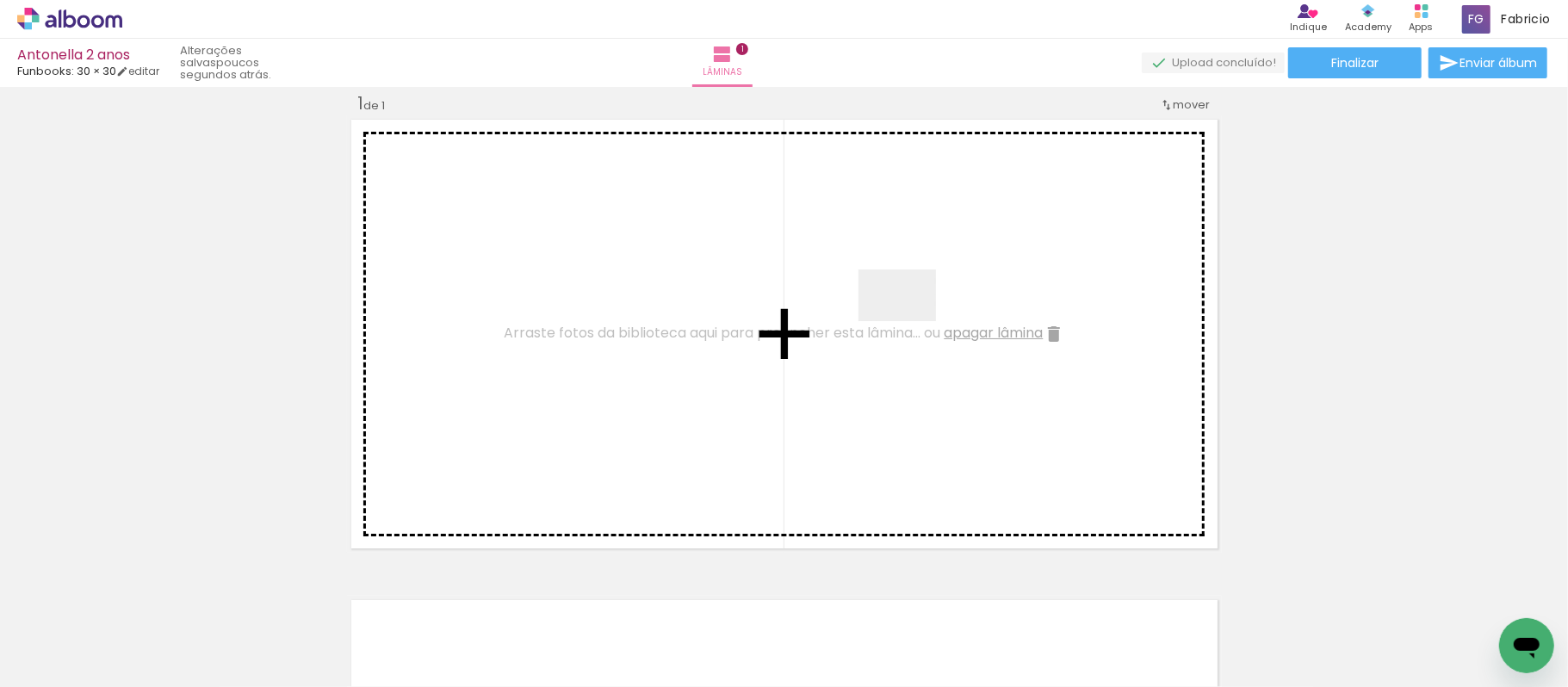
drag, startPoint x: 1340, startPoint y: 636, endPoint x: 899, endPoint y: 308, distance: 549.6
click at [899, 308] on quentale-workspace at bounding box center [784, 344] width 1568 height 687
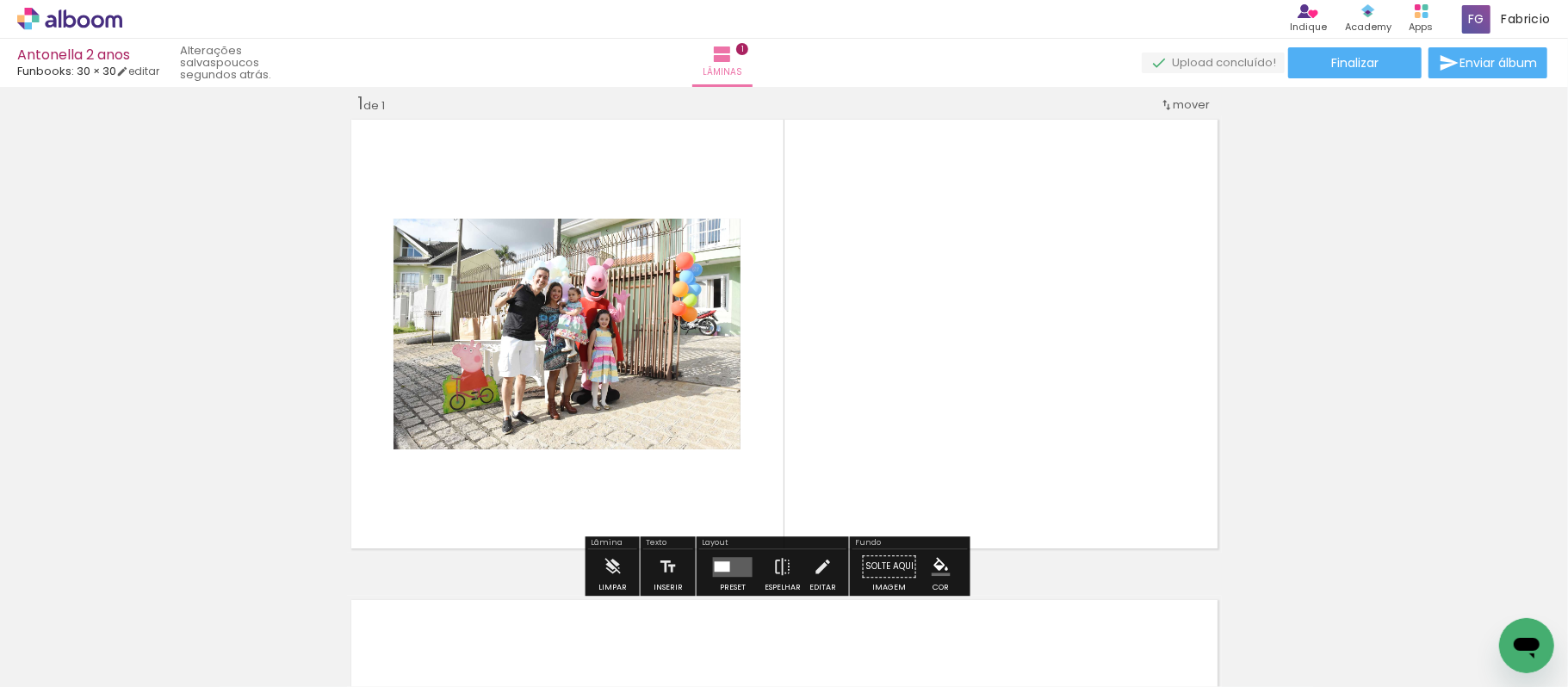
click at [1304, 324] on div "Inserir lâmina 1 de 1" at bounding box center [784, 552] width 1568 height 961
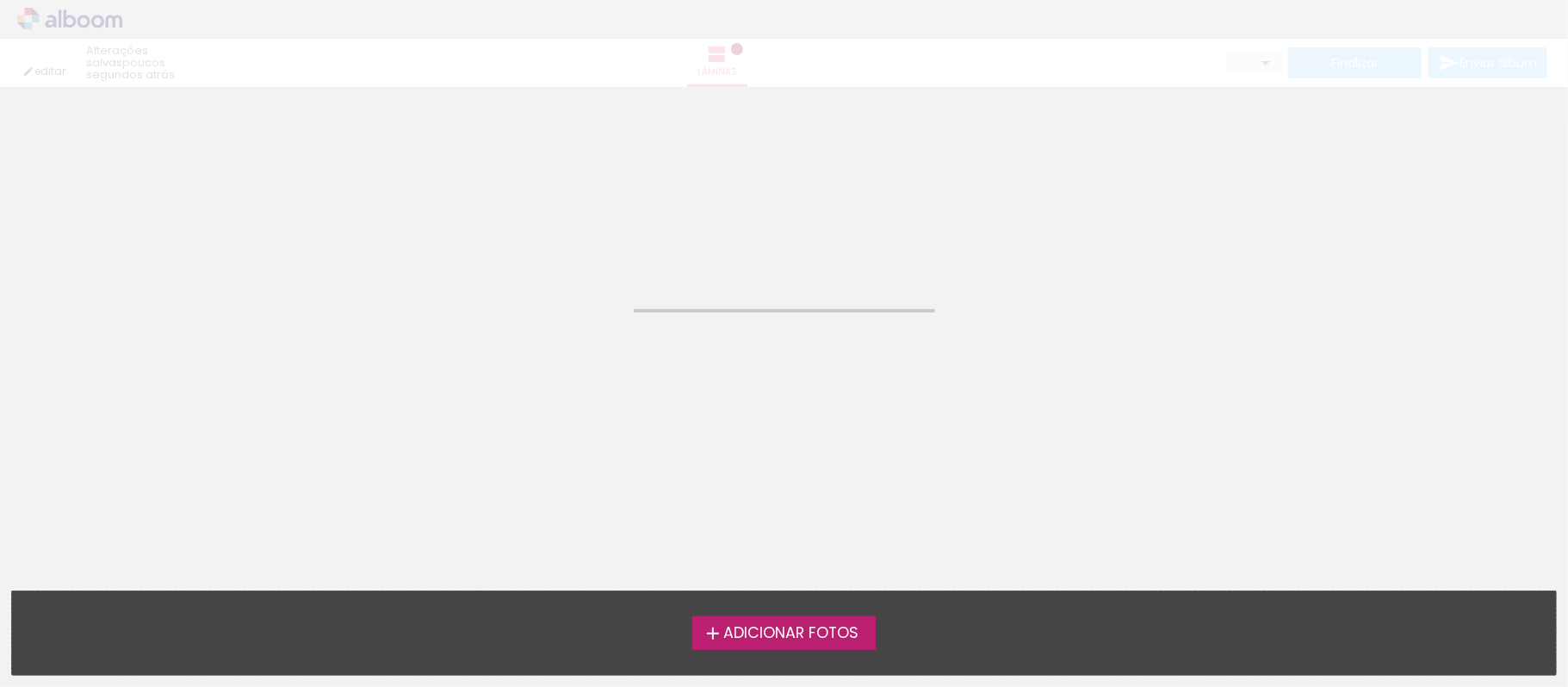
click at [90, 15] on div "editar poucos segundos atrás. Lâminas Finalizar Enviar álbum" at bounding box center [784, 43] width 1568 height 87
click at [914, 362] on neon-animated-pages "Confirmar Cancelar" at bounding box center [784, 386] width 1568 height 600
click at [555, 293] on neon-animated-pages "Confirmar Cancelar" at bounding box center [784, 386] width 1568 height 600
click at [100, 21] on div "editar 25 minutos atrás. Lâminas Finalizar Enviar álbum" at bounding box center [784, 43] width 1568 height 87
